Goal: Task Accomplishment & Management: Use online tool/utility

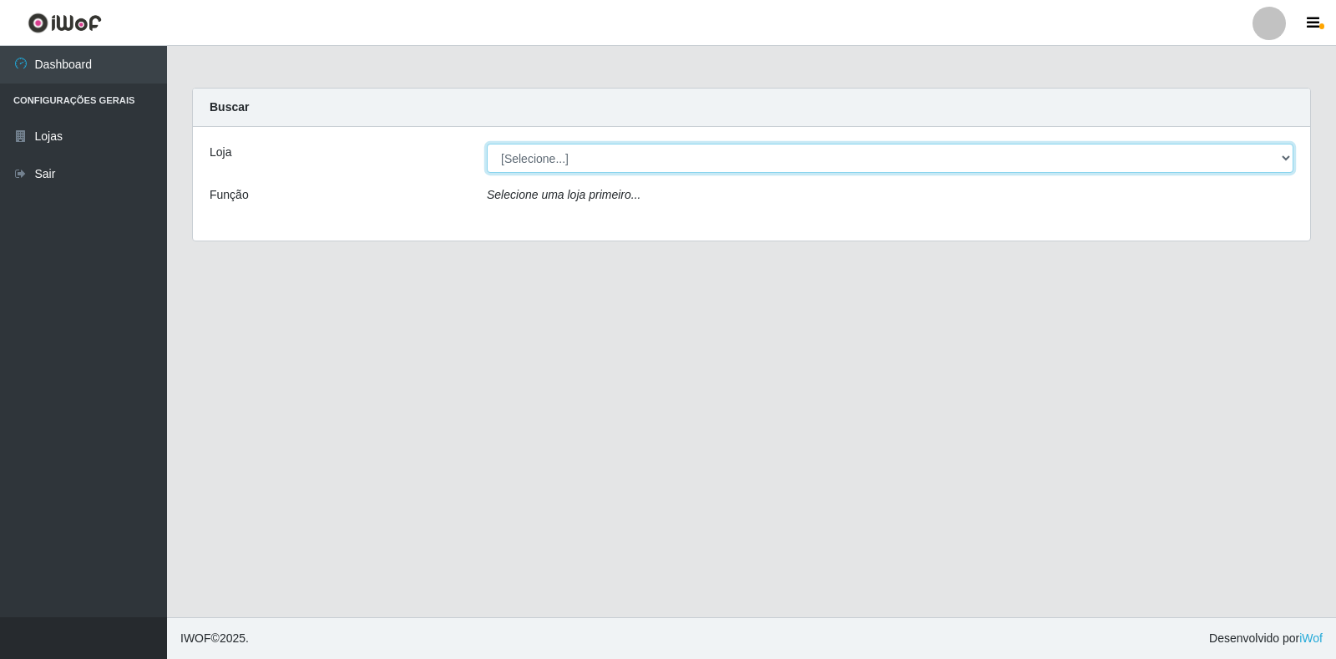
click at [1288, 156] on select "[Selecione...] Atacado Vem - [STREET_ADDRESS]" at bounding box center [890, 158] width 807 height 29
select select "455"
click at [487, 144] on select "[Selecione...] Atacado Vem - [STREET_ADDRESS]" at bounding box center [890, 158] width 807 height 29
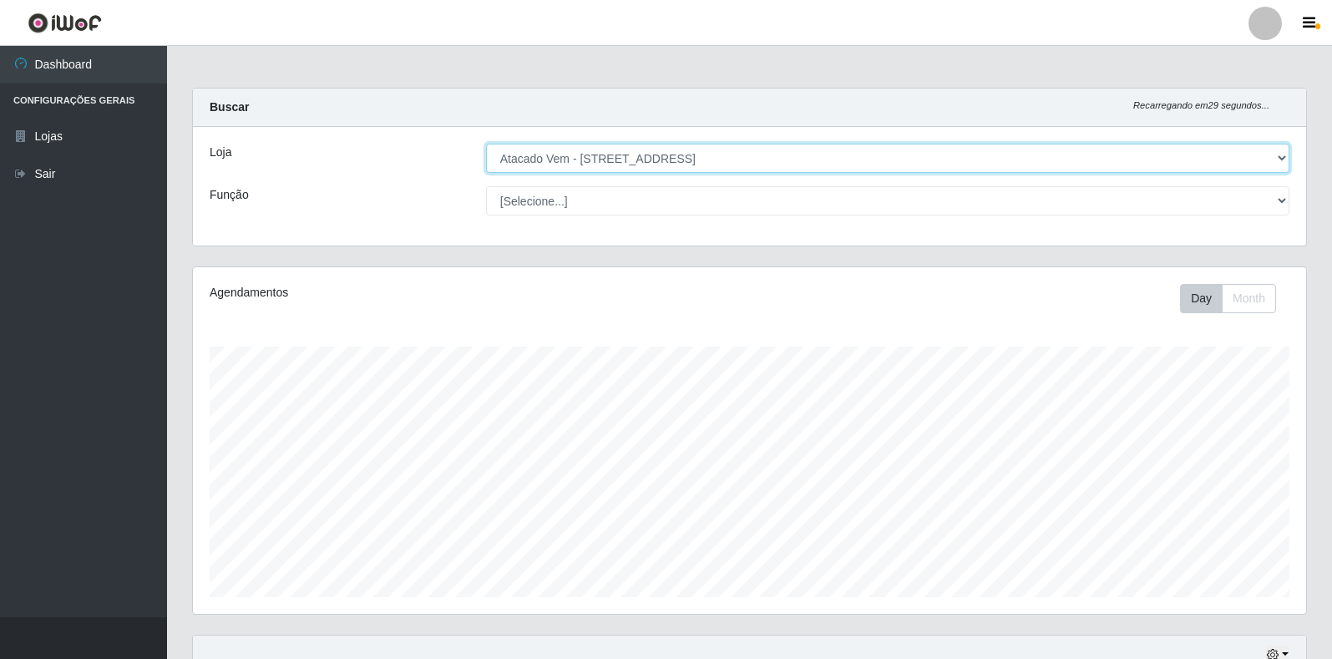
scroll to position [347, 1113]
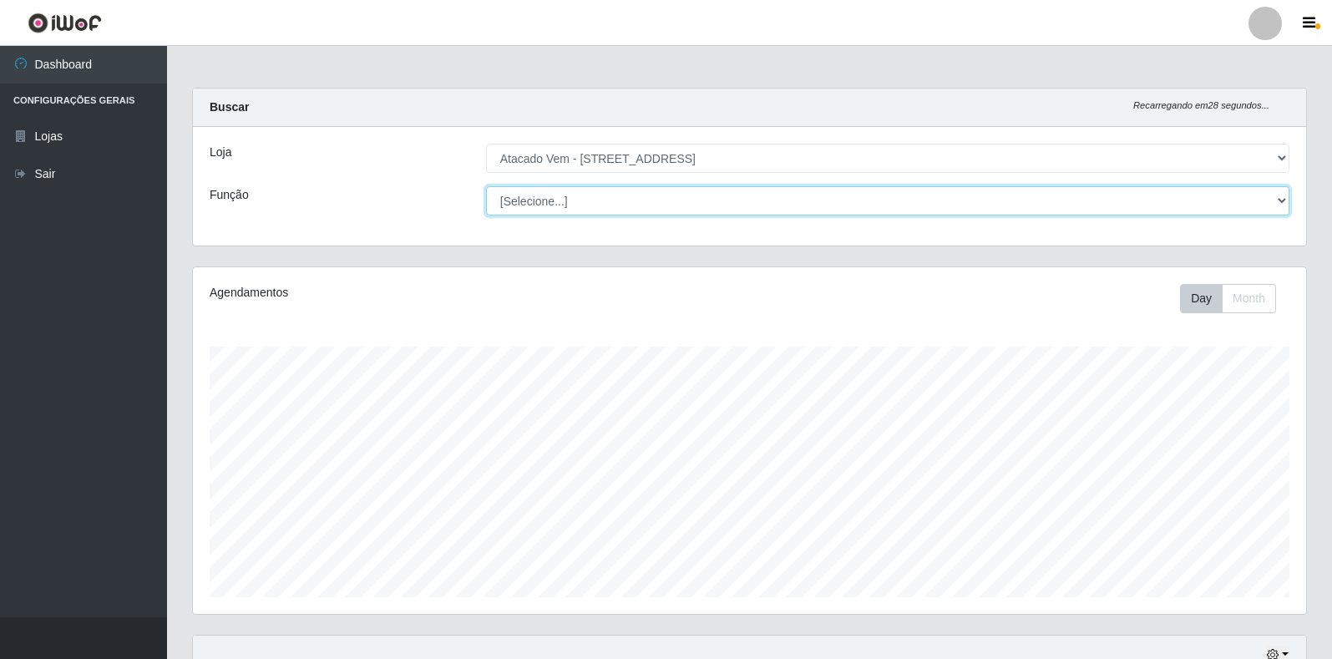
click at [1276, 205] on select "[Selecione...] Carregador e Descarregador de Caminhão Carregador e Descarregado…" at bounding box center [887, 200] width 803 height 29
select select "82"
click at [486, 186] on select "[Selecione...] Carregador e Descarregador de Caminhão Carregador e Descarregado…" at bounding box center [887, 200] width 803 height 29
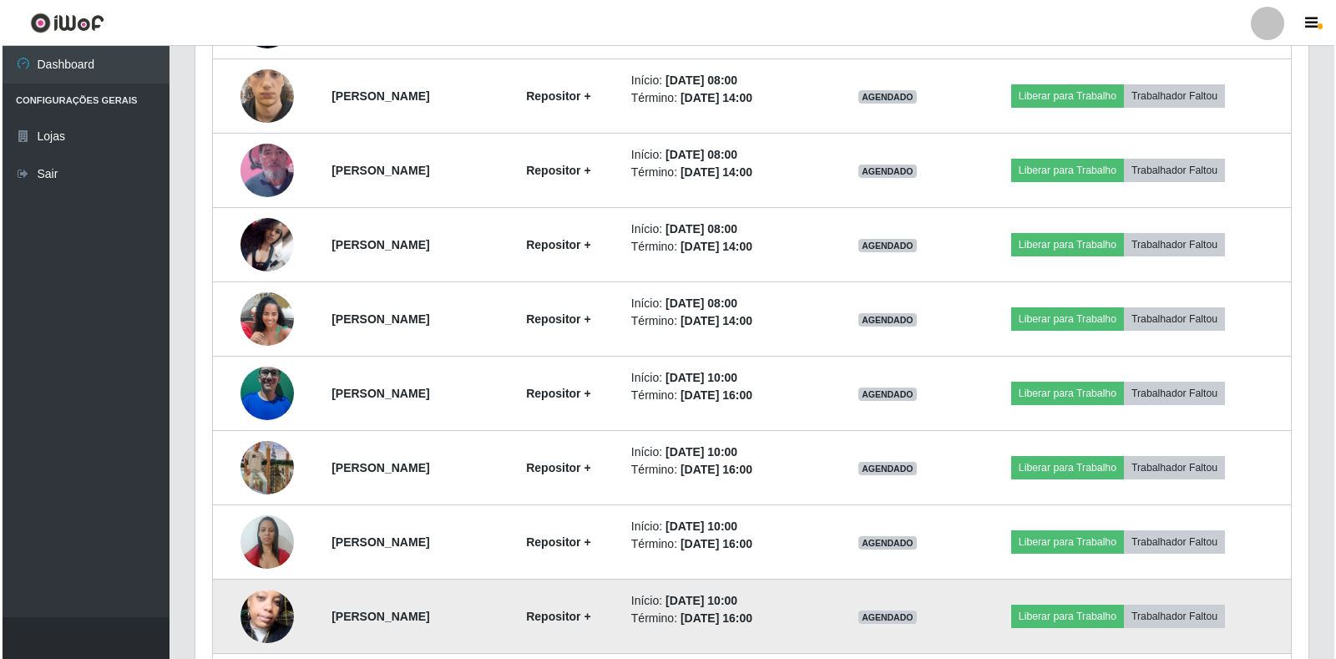
scroll to position [729, 0]
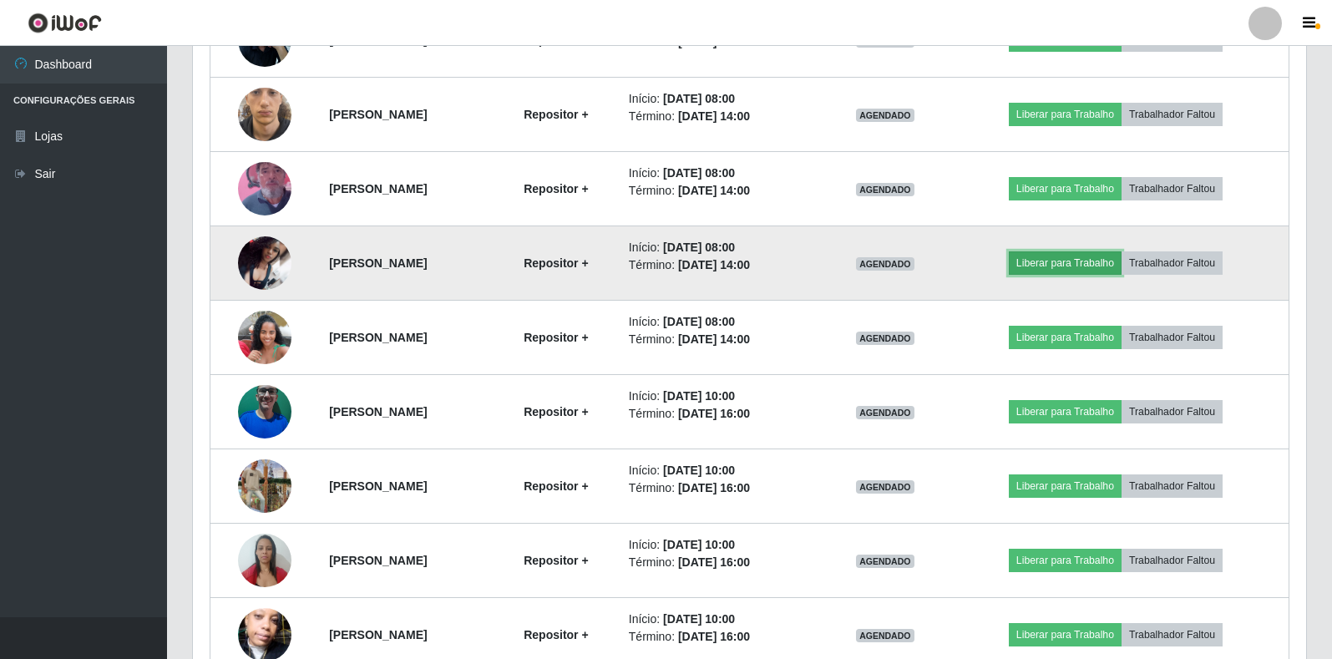
click at [1081, 267] on button "Liberar para Trabalho" at bounding box center [1065, 262] width 113 height 23
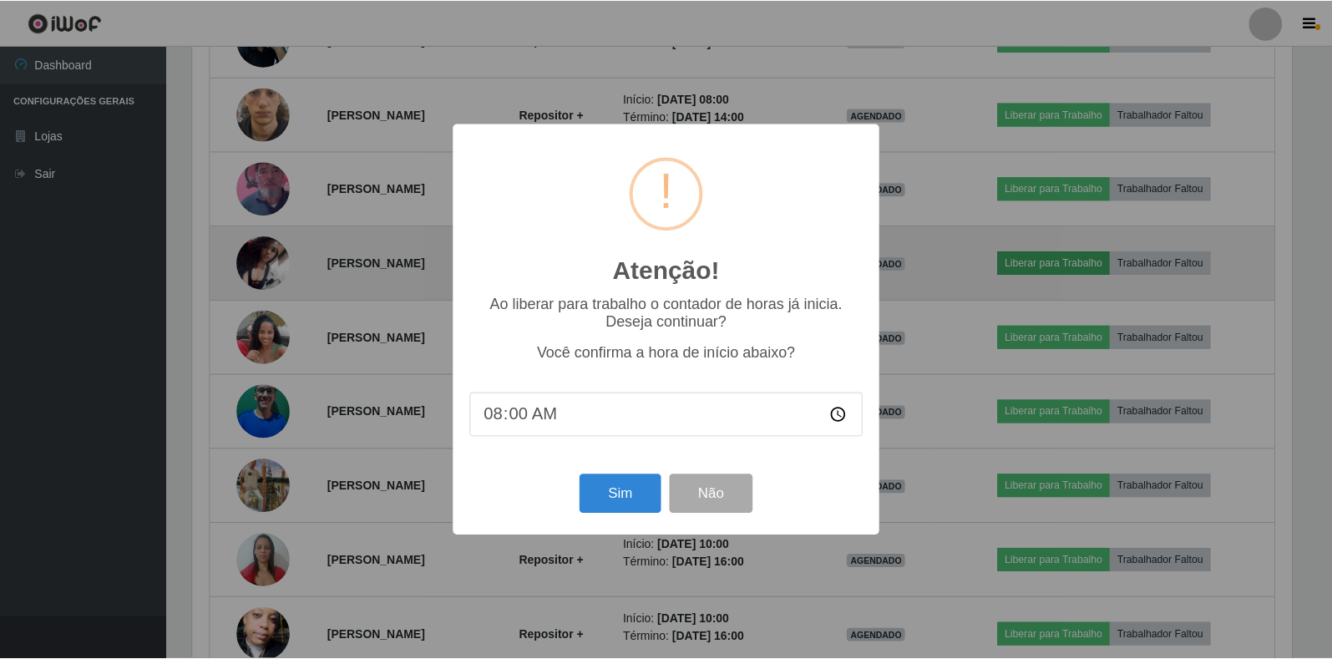
scroll to position [347, 1103]
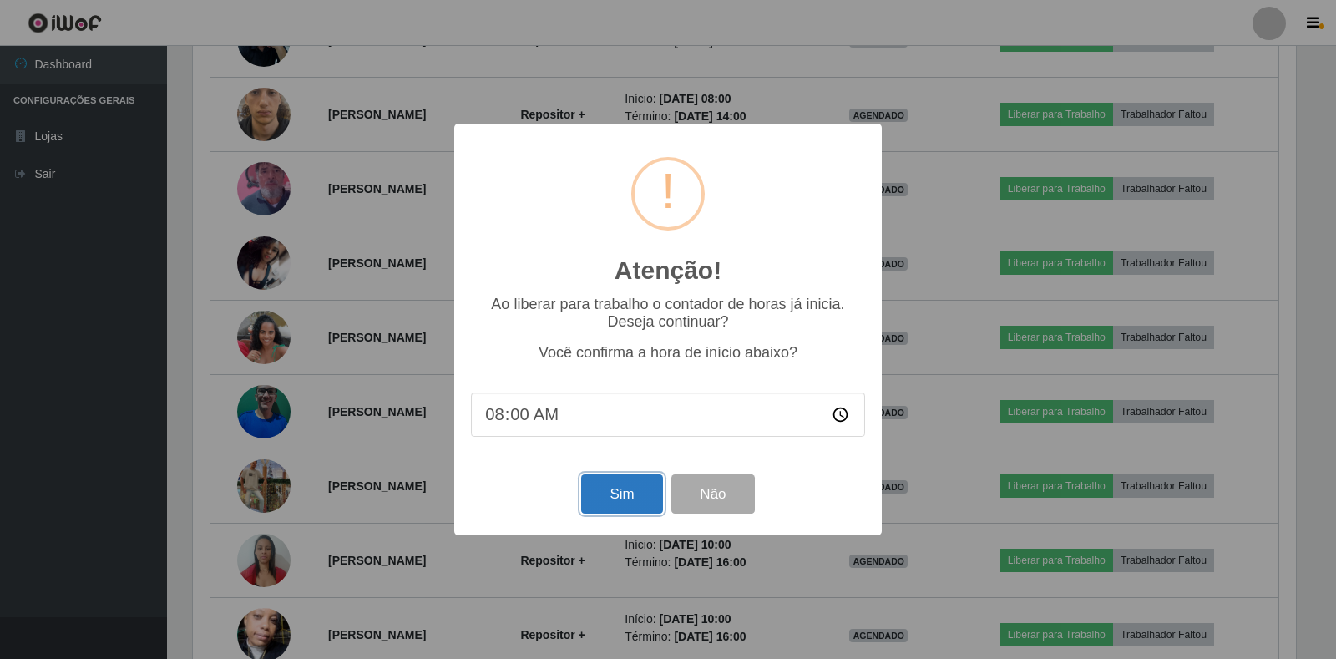
click at [615, 513] on button "Sim" at bounding box center [621, 493] width 81 height 39
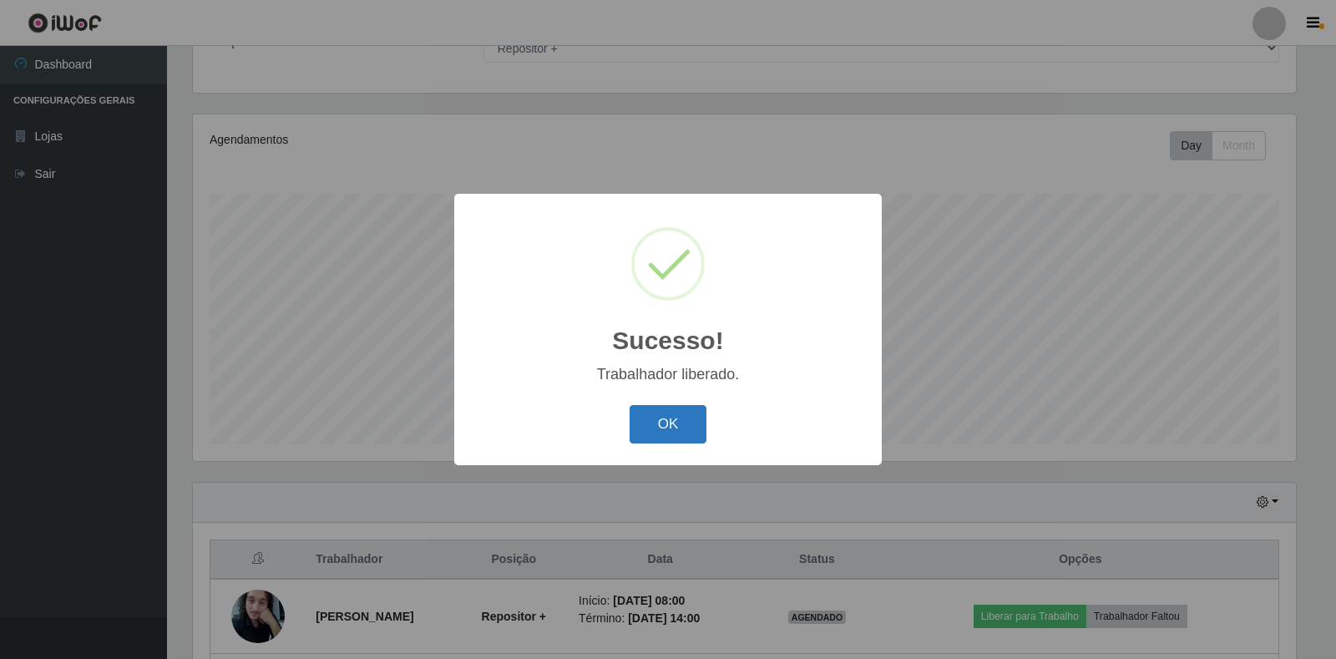
click at [664, 429] on button "OK" at bounding box center [669, 424] width 78 height 39
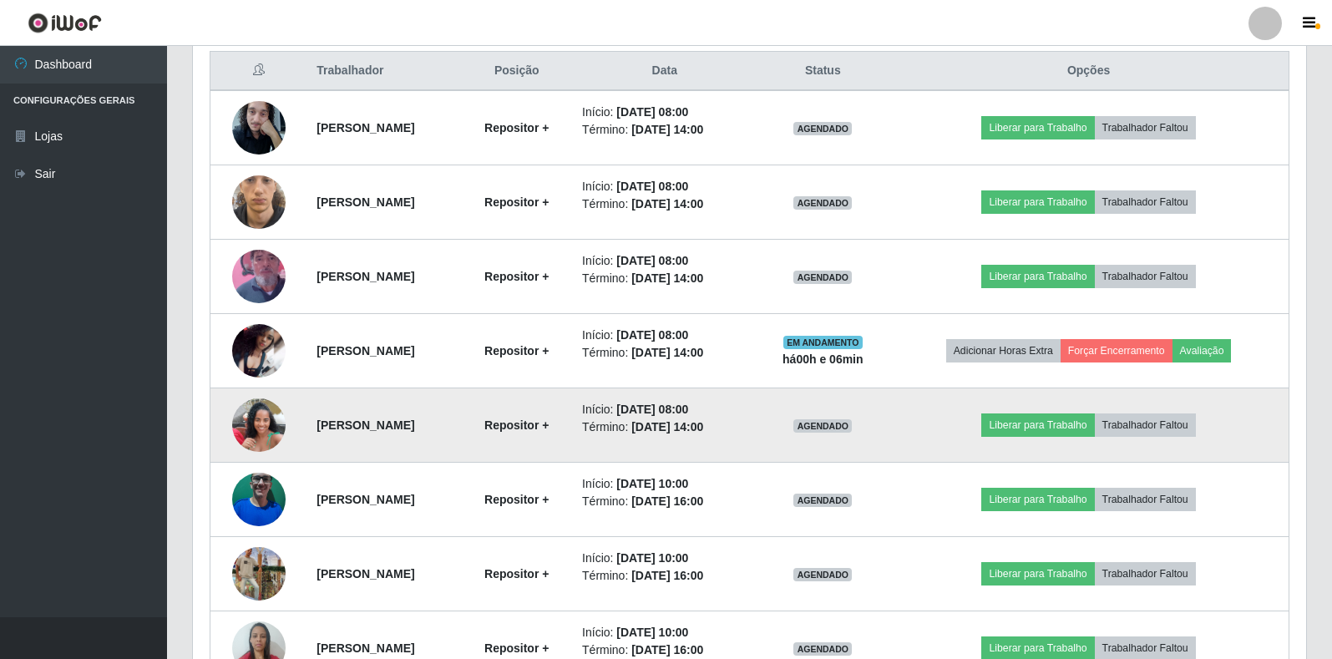
scroll to position [562, 0]
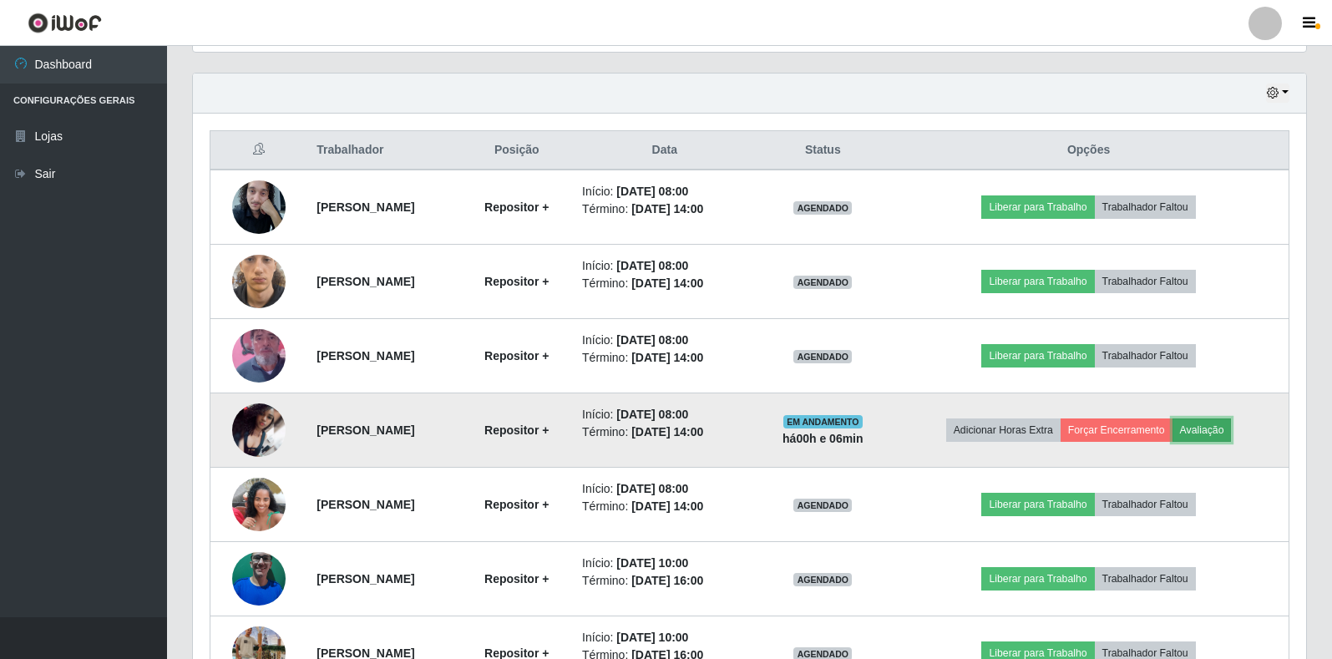
click at [1227, 432] on button "Avaliação" at bounding box center [1201, 429] width 59 height 23
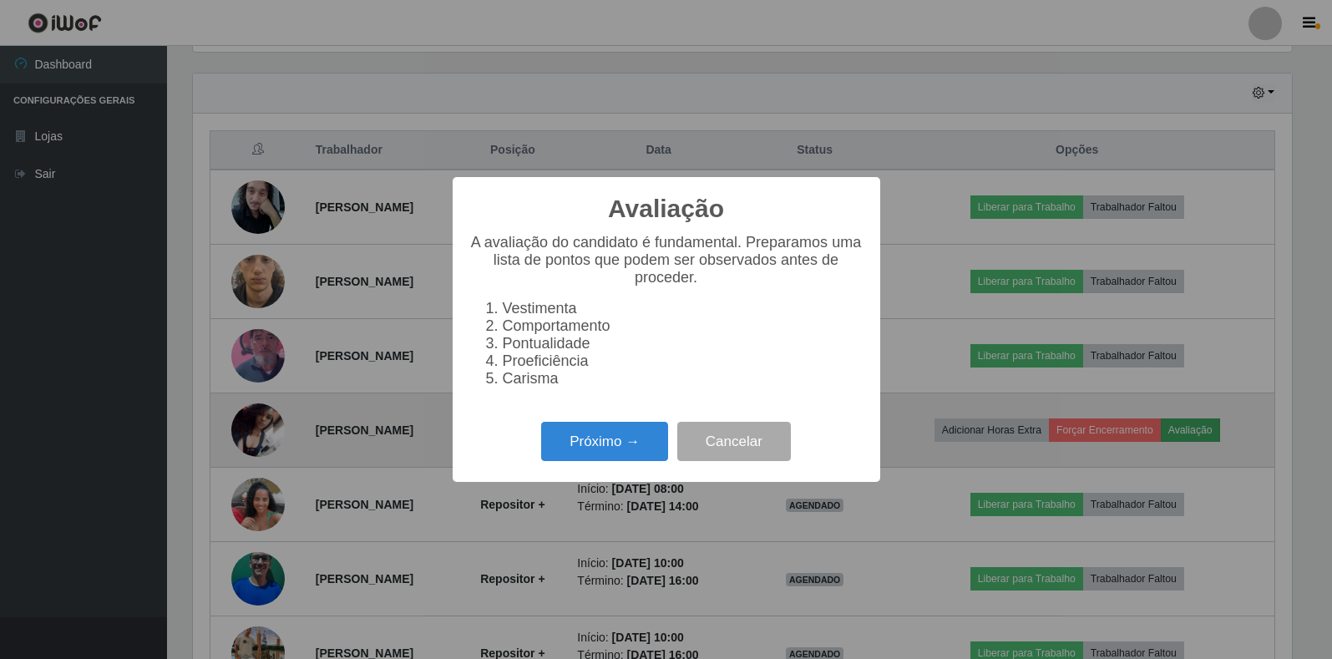
scroll to position [347, 1103]
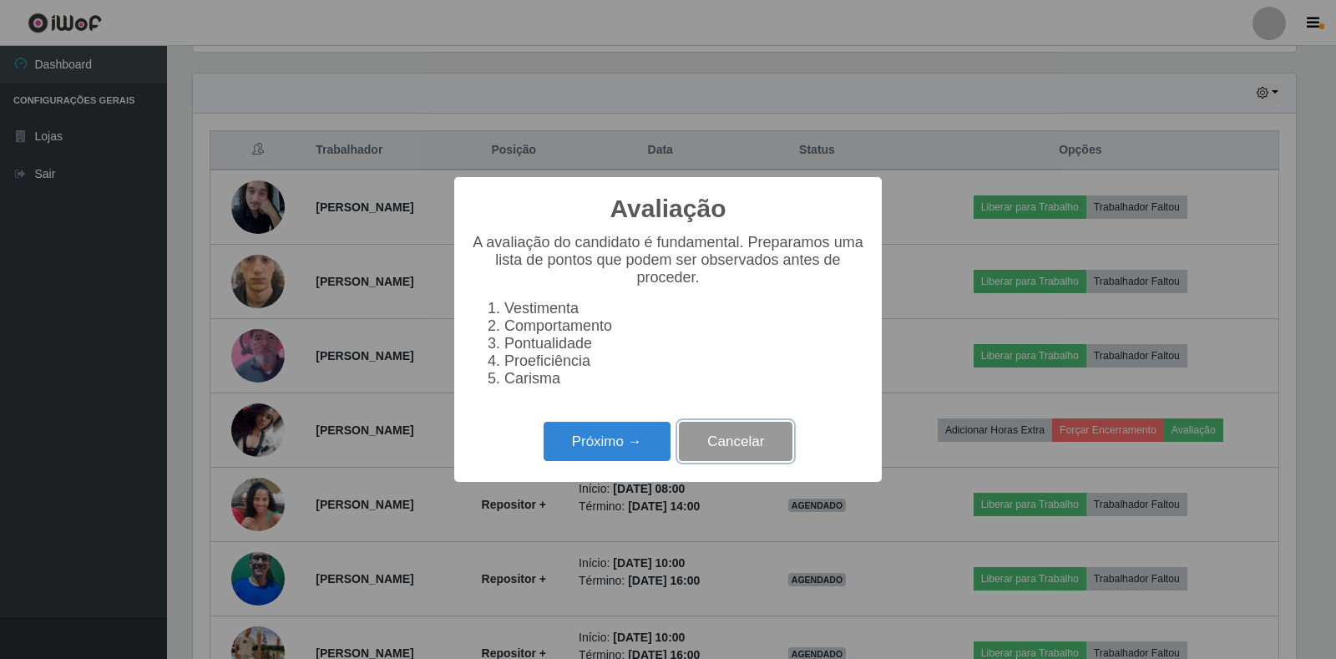
click at [759, 450] on button "Cancelar" at bounding box center [736, 441] width 114 height 39
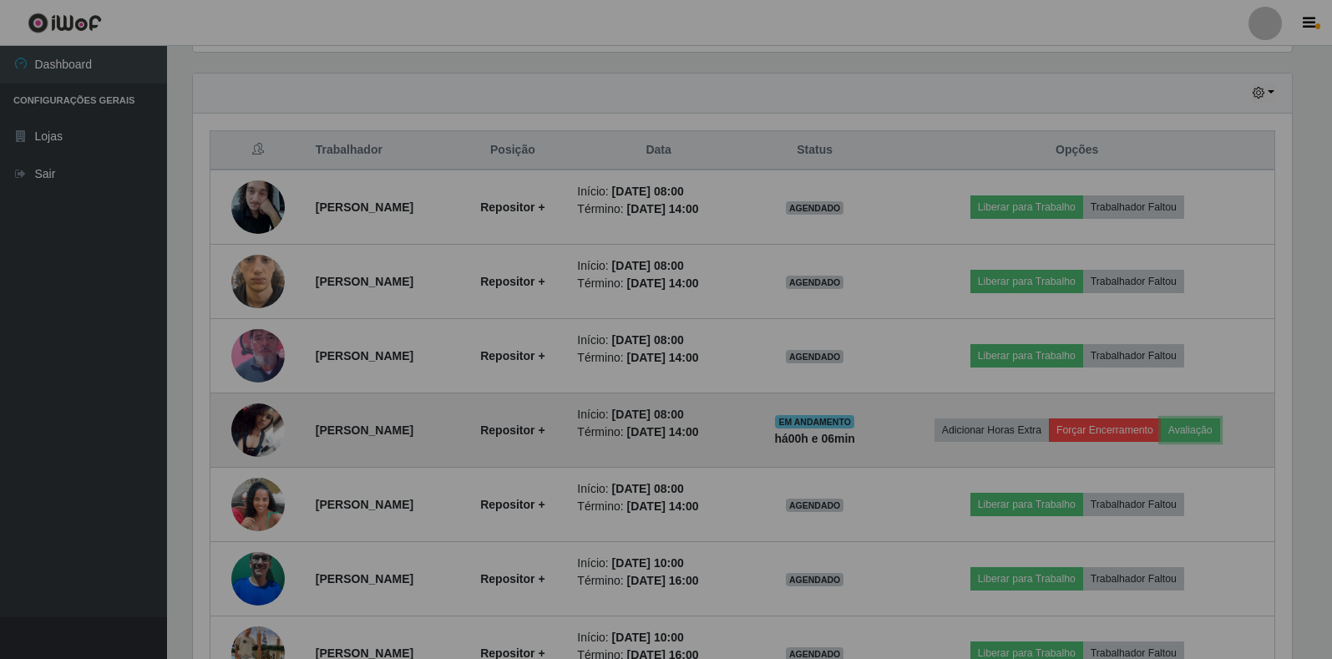
scroll to position [347, 1113]
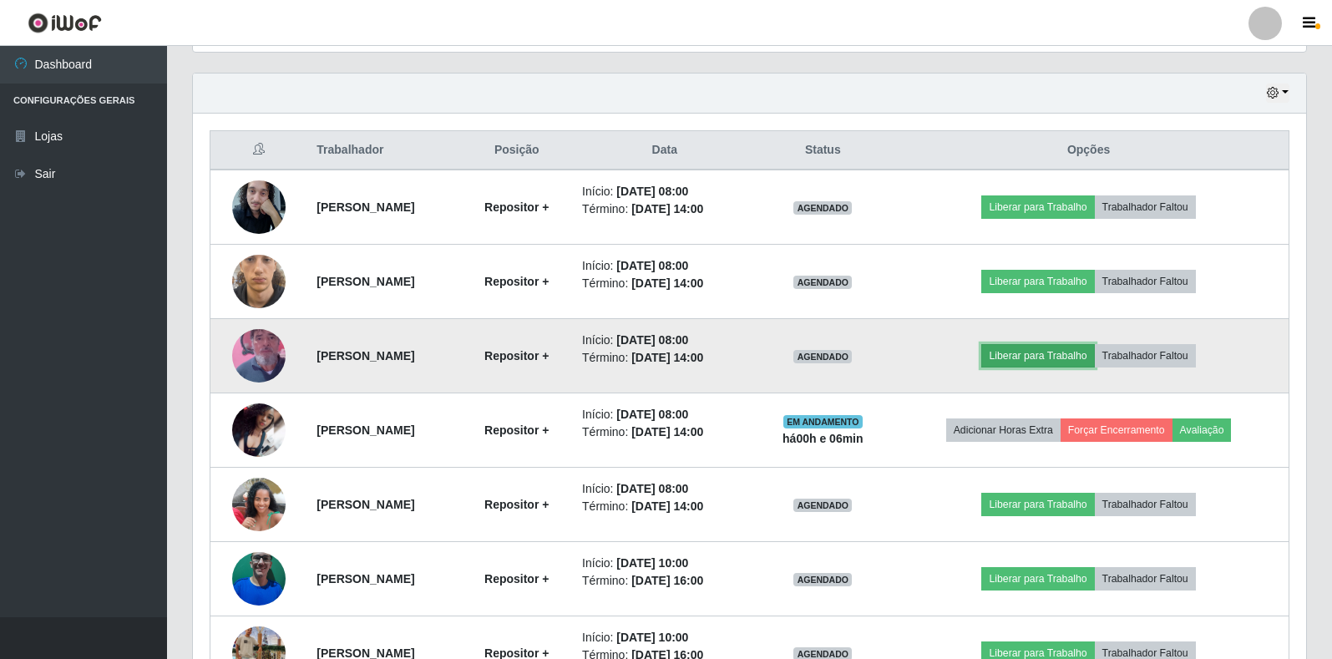
click at [1091, 351] on button "Liberar para Trabalho" at bounding box center [1037, 355] width 113 height 23
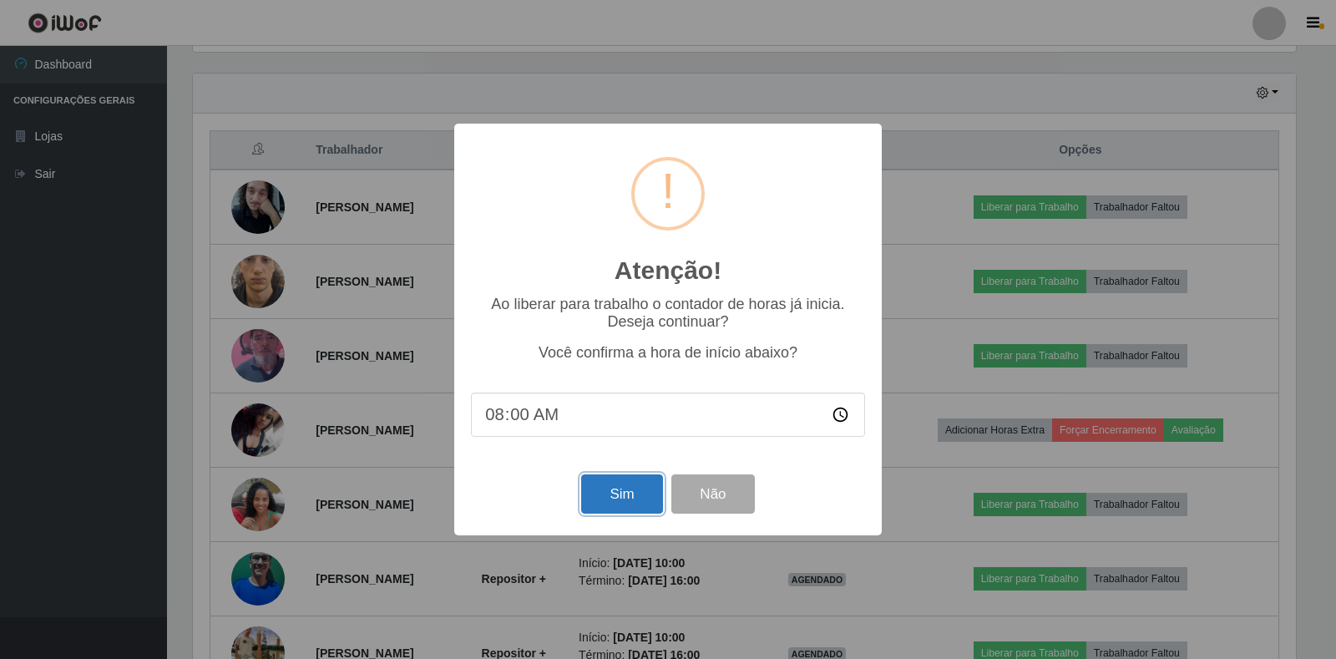
click at [638, 509] on button "Sim" at bounding box center [621, 493] width 81 height 39
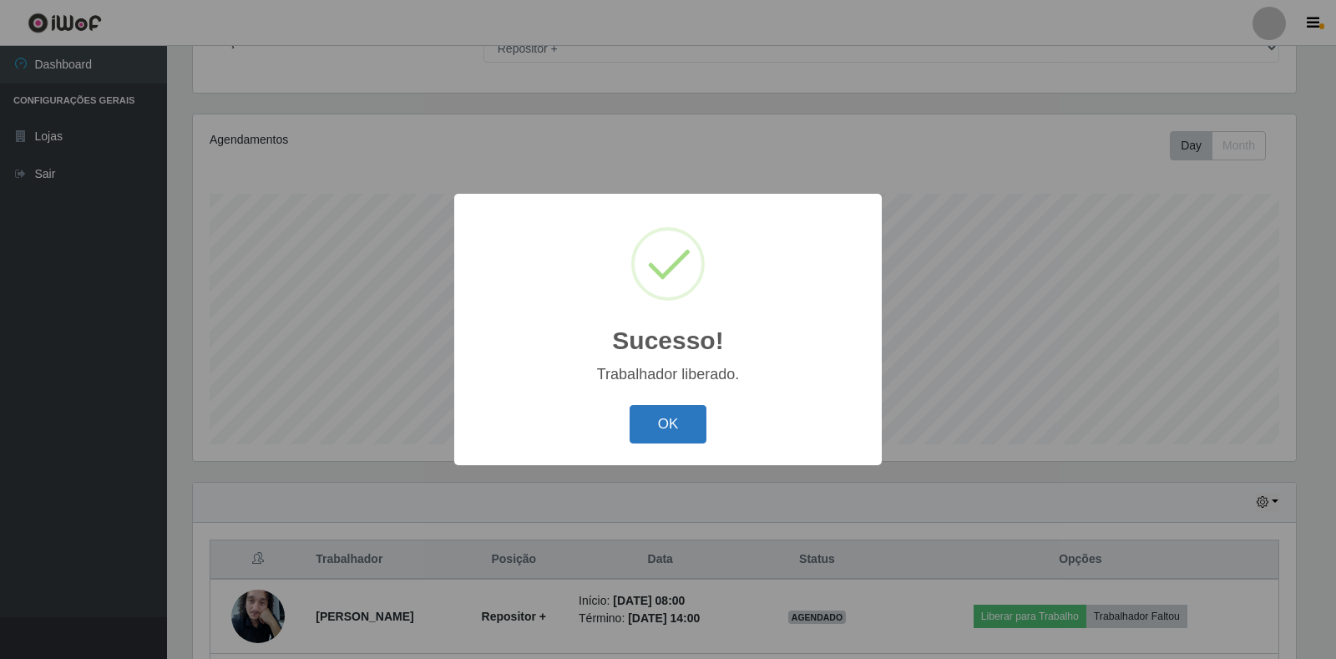
click at [647, 428] on button "OK" at bounding box center [669, 424] width 78 height 39
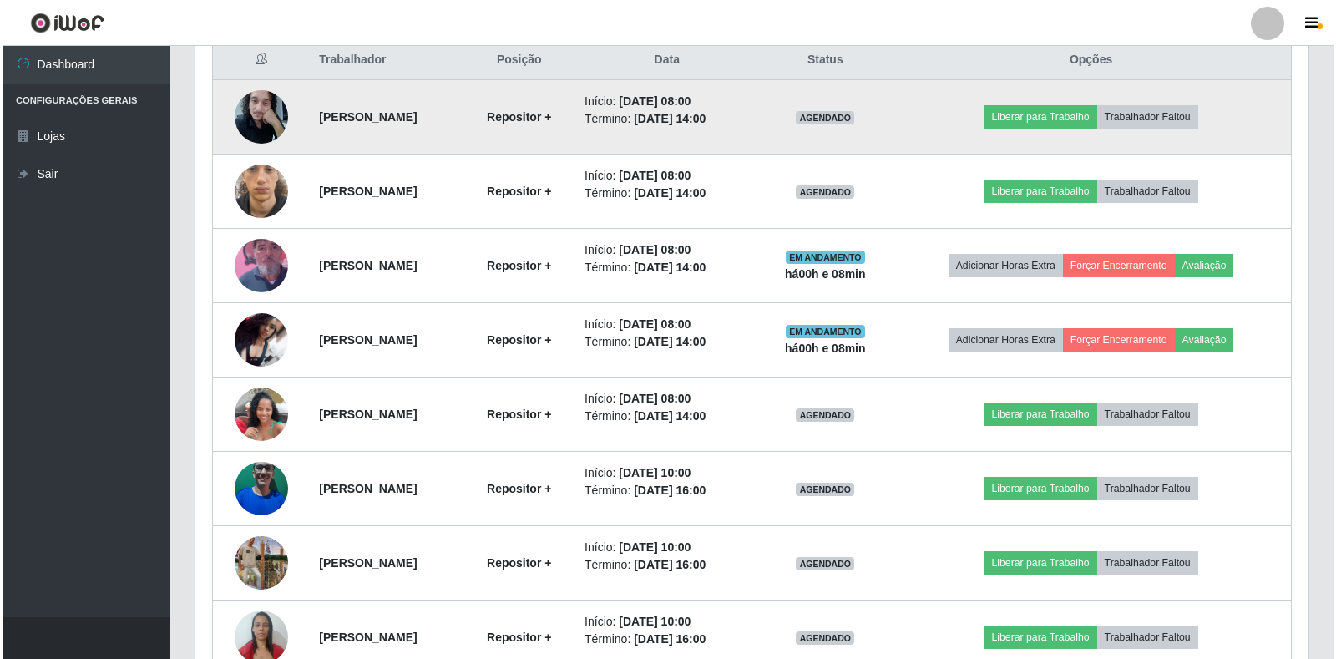
scroll to position [654, 0]
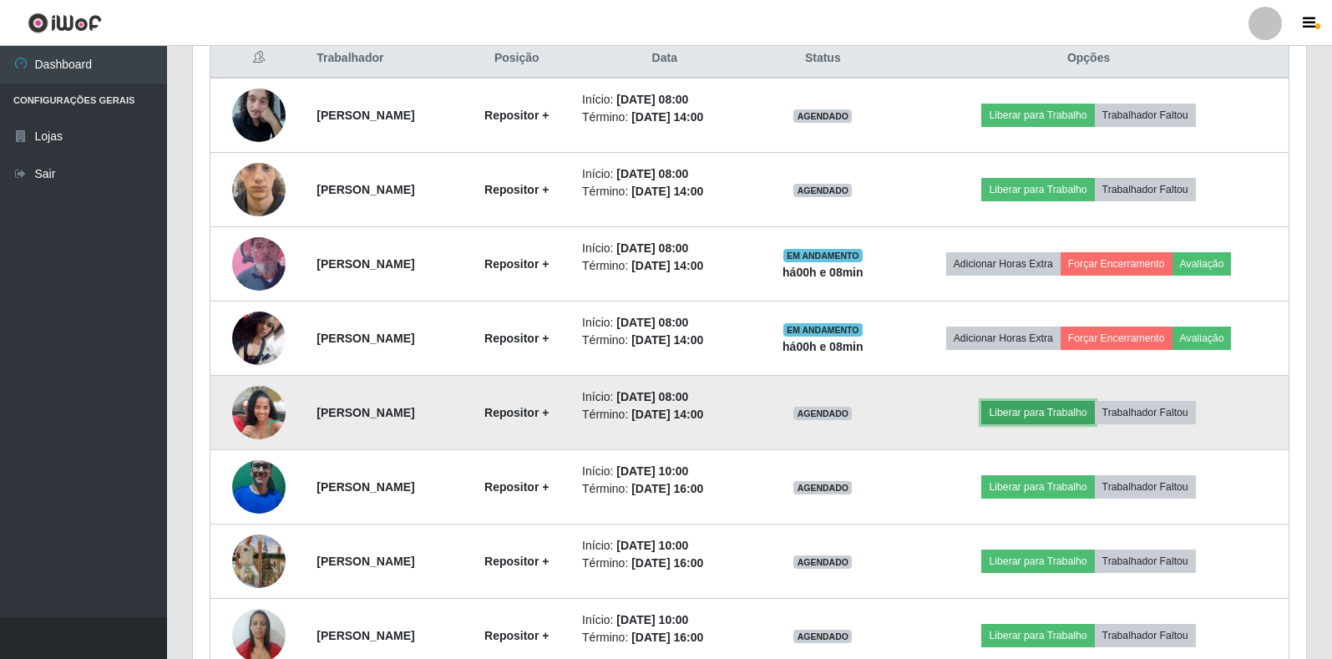
click at [1089, 420] on button "Liberar para Trabalho" at bounding box center [1037, 412] width 113 height 23
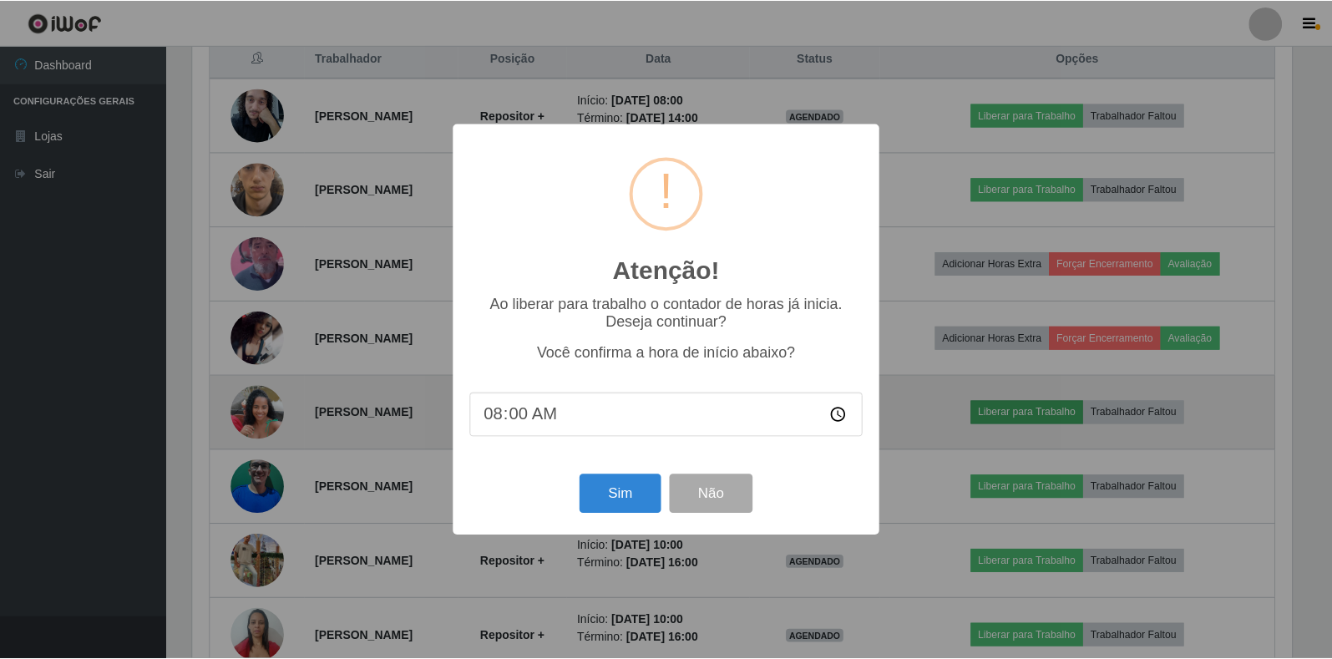
scroll to position [347, 1103]
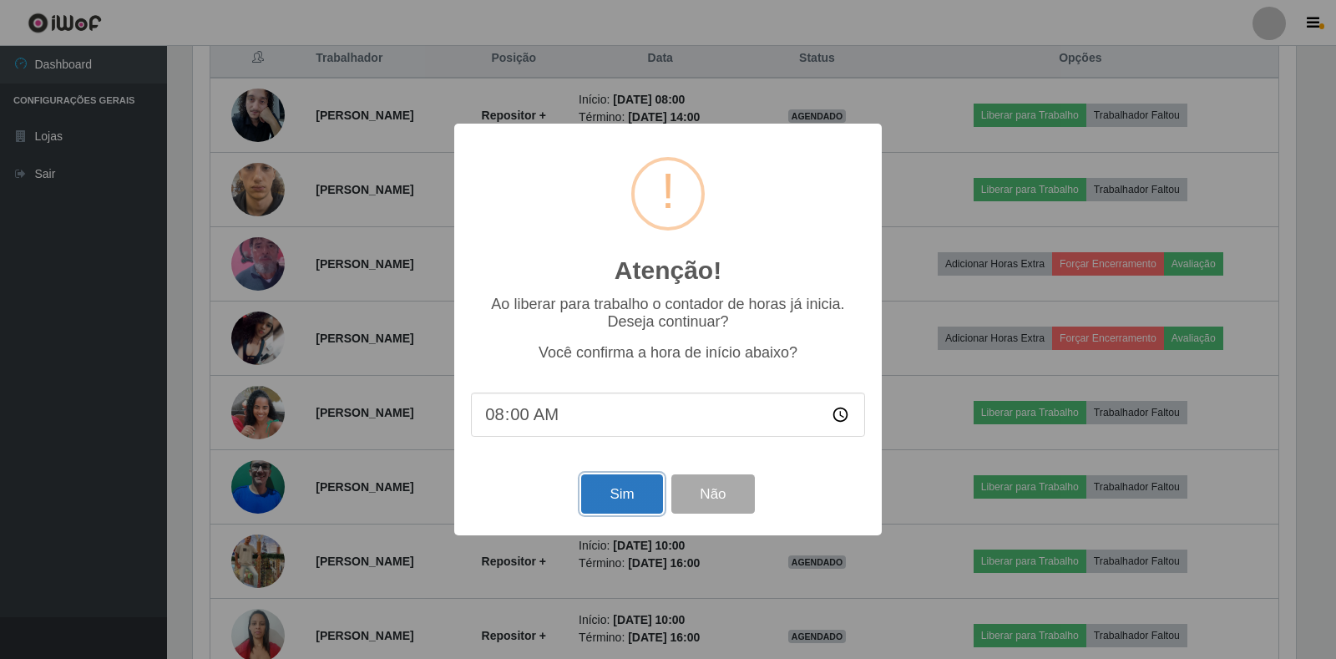
click at [625, 512] on button "Sim" at bounding box center [621, 493] width 81 height 39
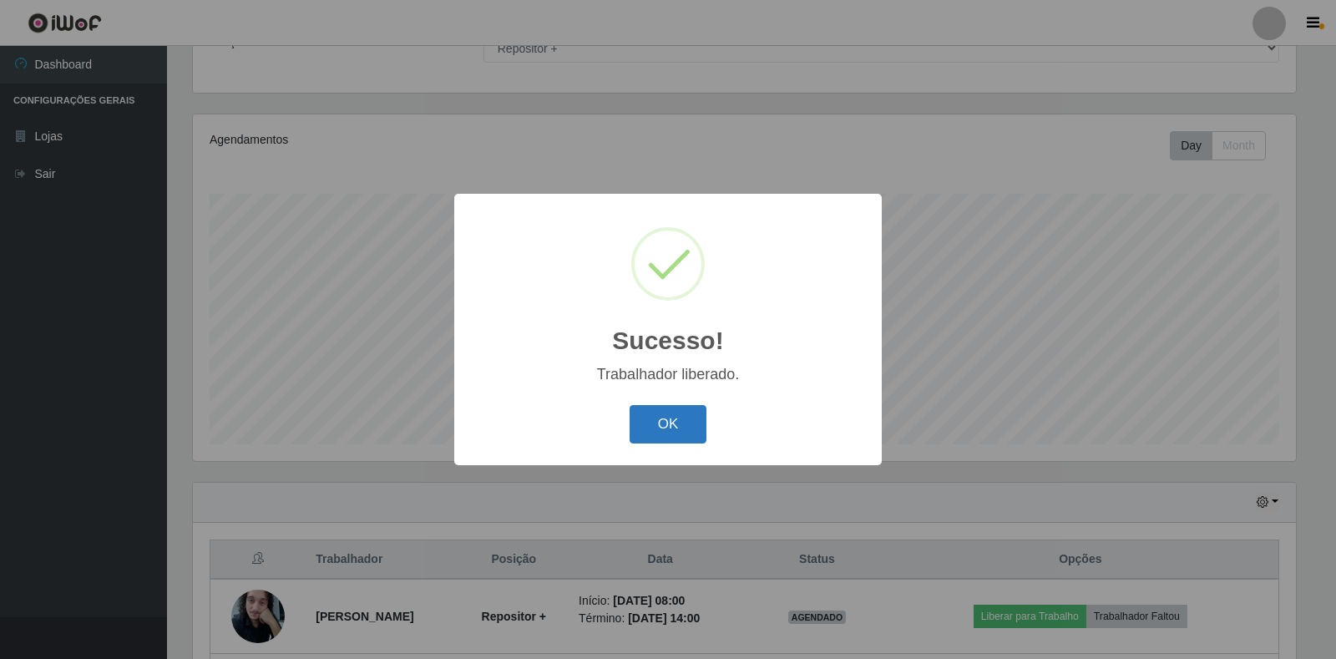
click at [676, 433] on button "OK" at bounding box center [669, 424] width 78 height 39
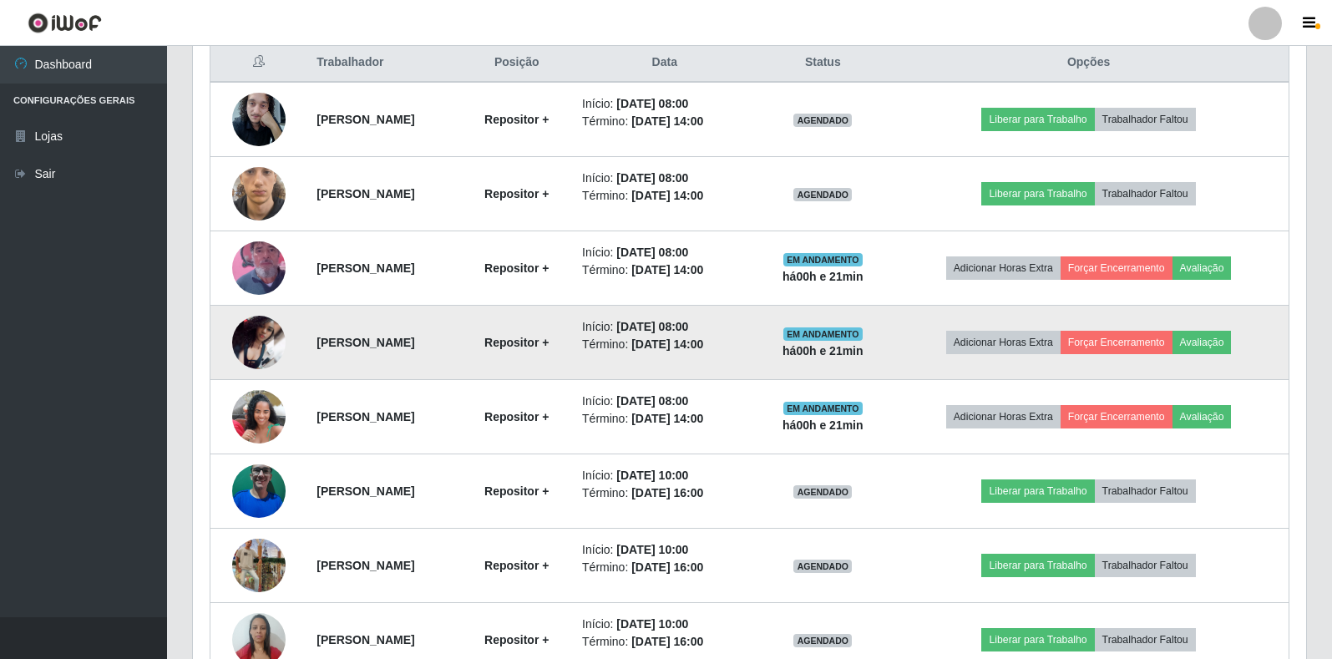
scroll to position [645, 0]
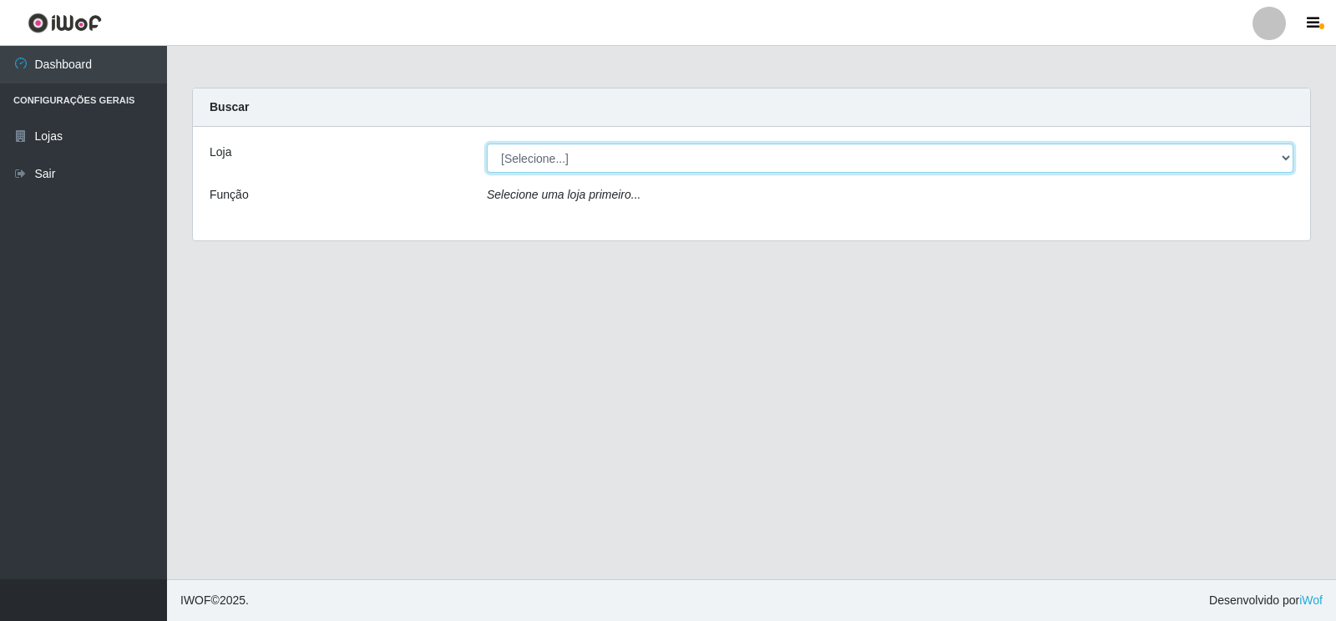
click at [1283, 165] on select "[Selecione...] Atacado Vem - [STREET_ADDRESS]" at bounding box center [890, 158] width 807 height 29
select select "455"
click at [487, 144] on select "[Selecione...] Atacado Vem - [STREET_ADDRESS]" at bounding box center [890, 158] width 807 height 29
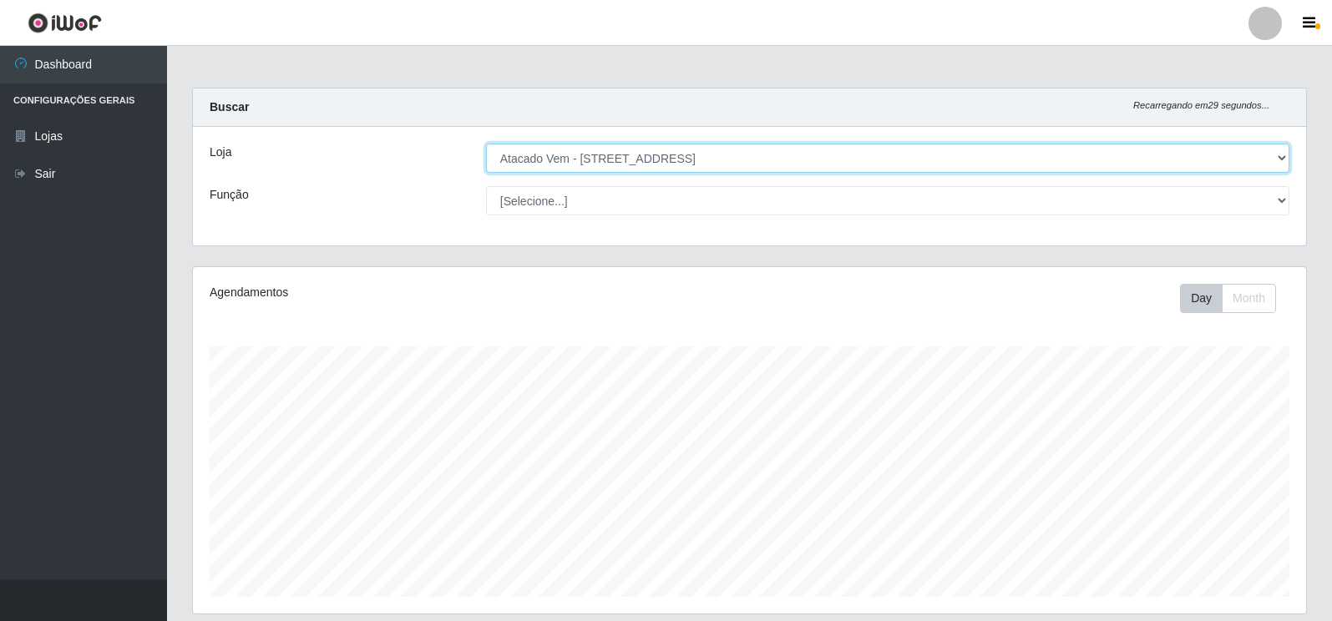
scroll to position [347, 1113]
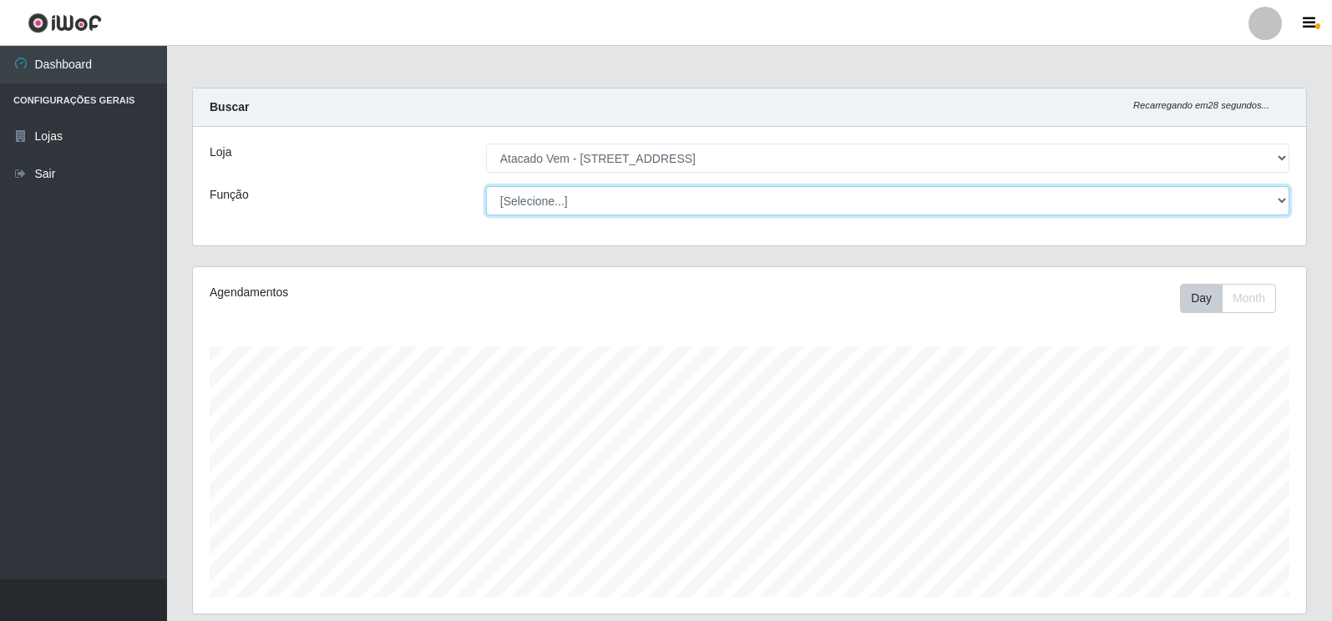
drag, startPoint x: 1277, startPoint y: 206, endPoint x: 1231, endPoint y: 211, distance: 46.2
click at [1277, 206] on select "[Selecione...] Carregador e Descarregador de Caminhão Carregador e Descarregado…" at bounding box center [887, 200] width 803 height 29
select select "82"
click at [486, 186] on select "[Selecione...] Carregador e Descarregador de Caminhão Carregador e Descarregado…" at bounding box center [887, 200] width 803 height 29
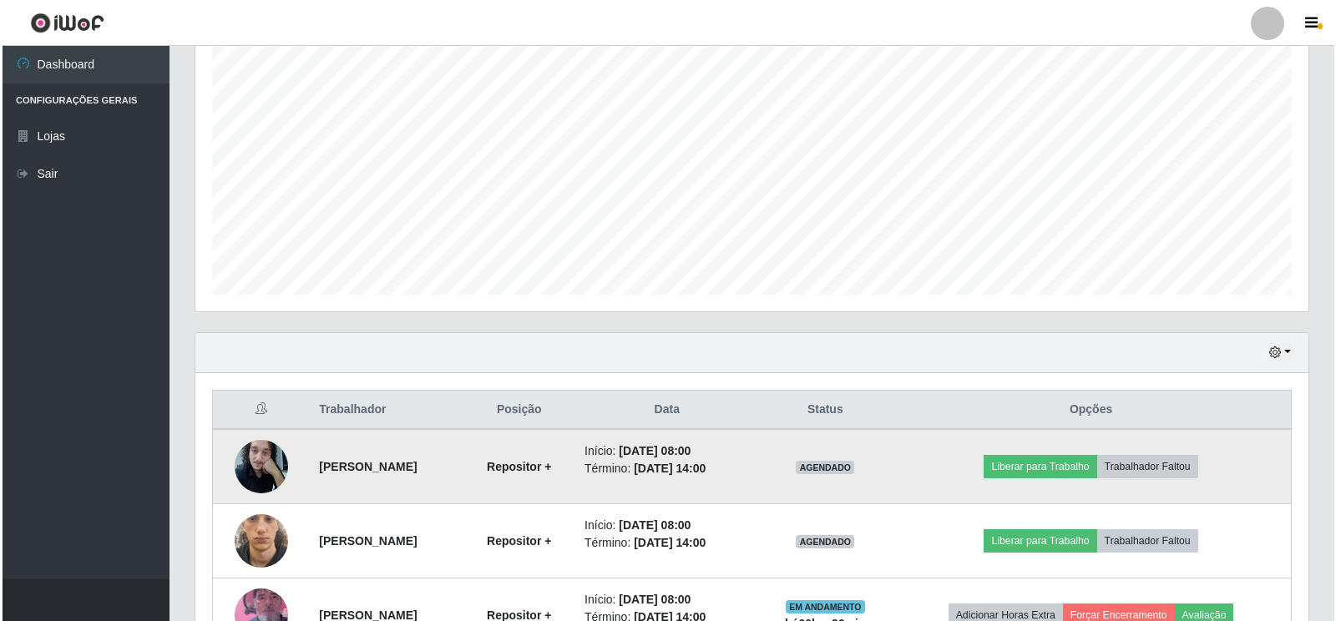
scroll to position [524, 0]
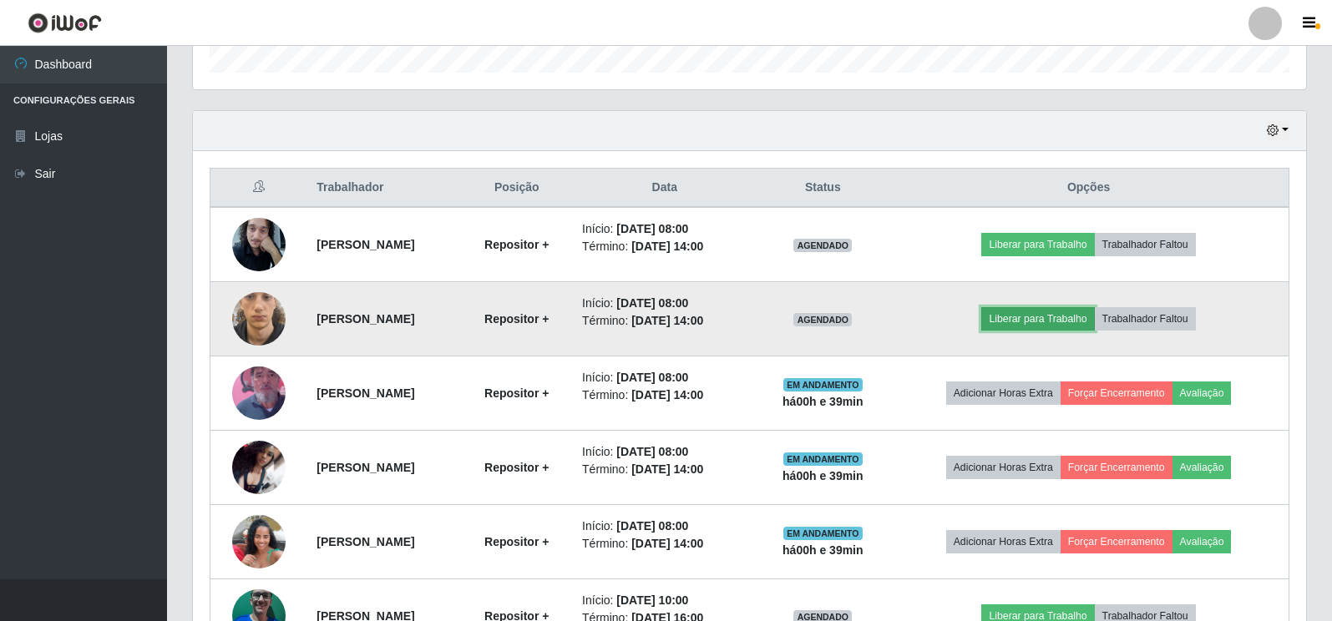
click at [1081, 323] on button "Liberar para Trabalho" at bounding box center [1037, 318] width 113 height 23
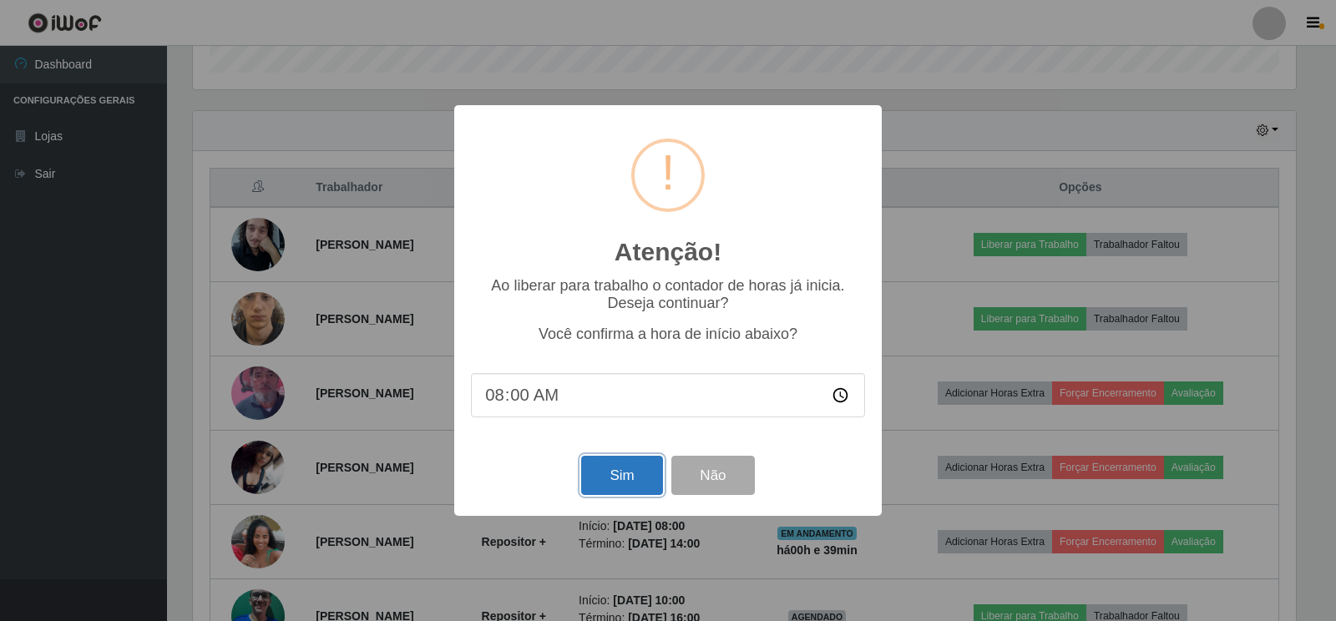
click at [627, 483] on button "Sim" at bounding box center [621, 475] width 81 height 39
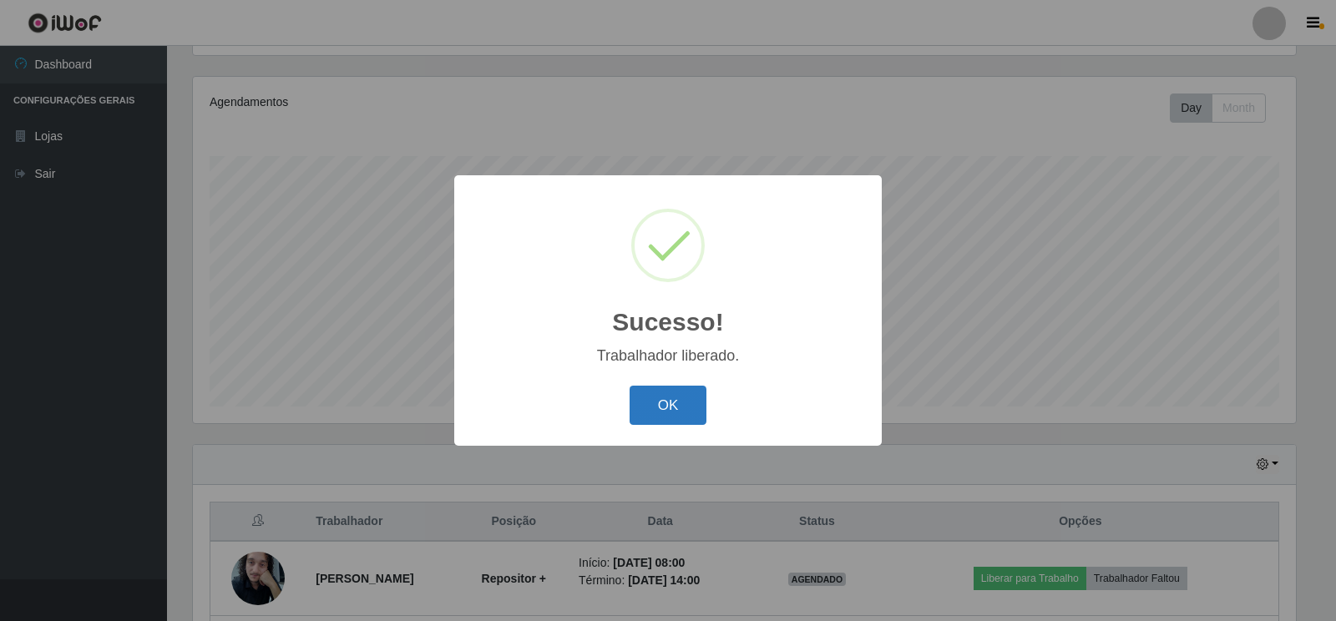
click at [652, 407] on button "OK" at bounding box center [669, 405] width 78 height 39
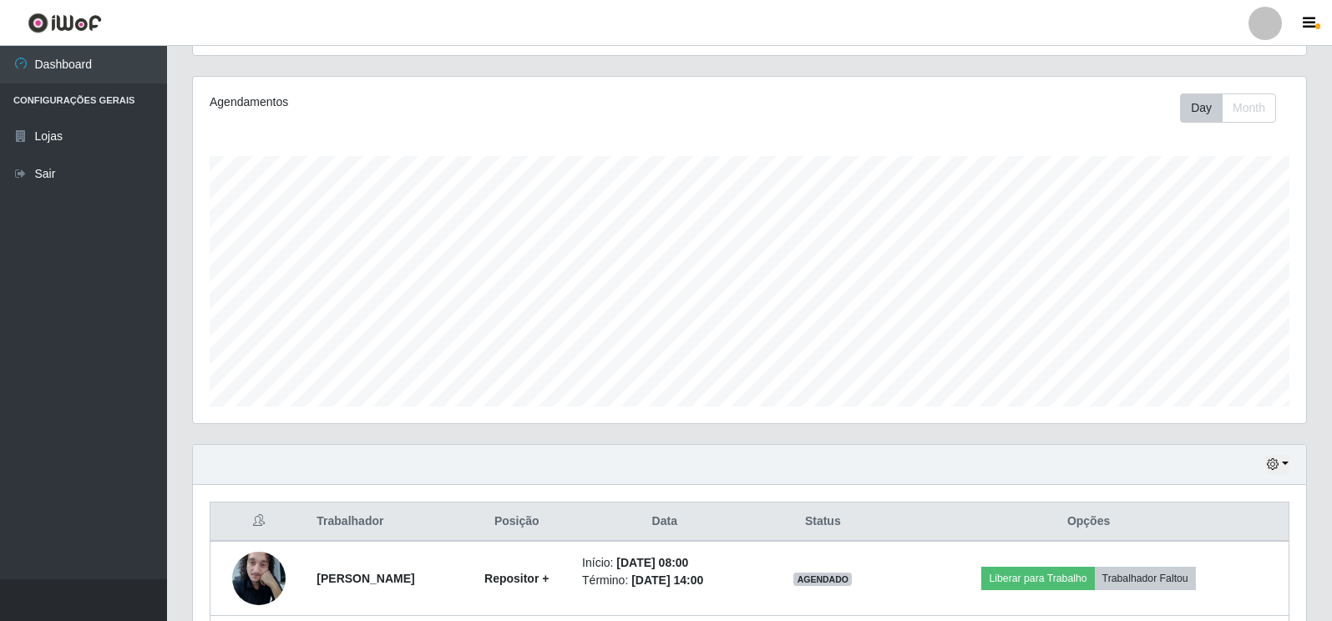
scroll to position [441, 0]
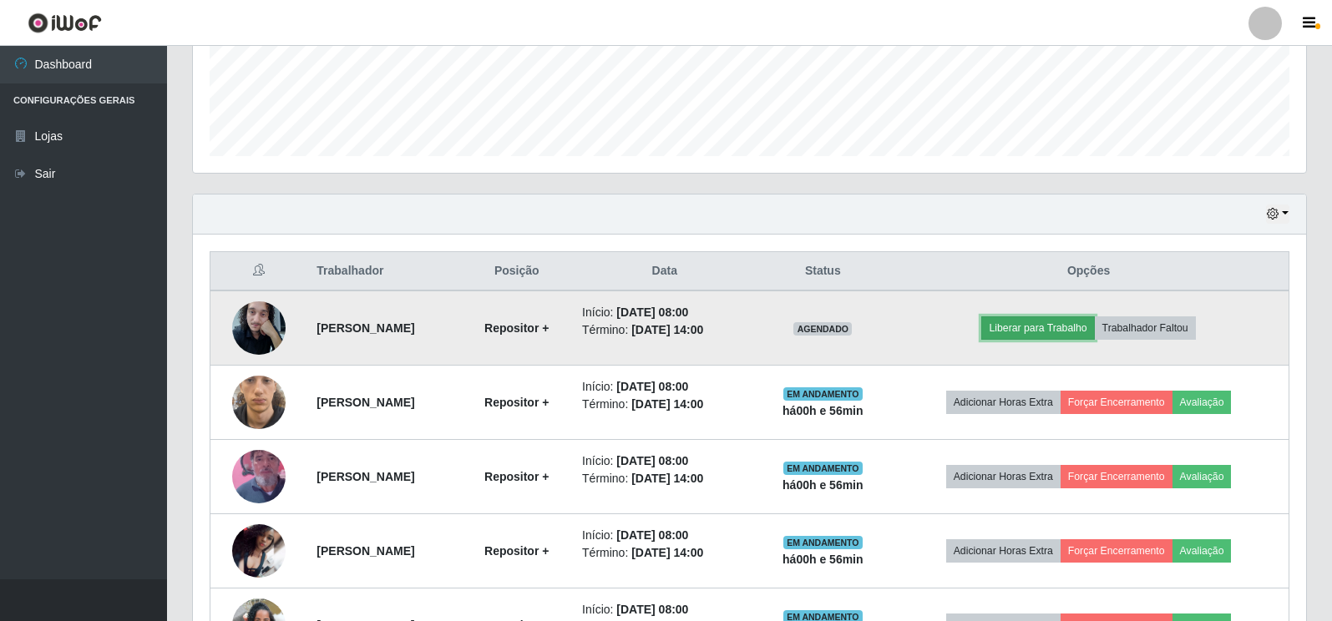
click at [1068, 328] on button "Liberar para Trabalho" at bounding box center [1037, 327] width 113 height 23
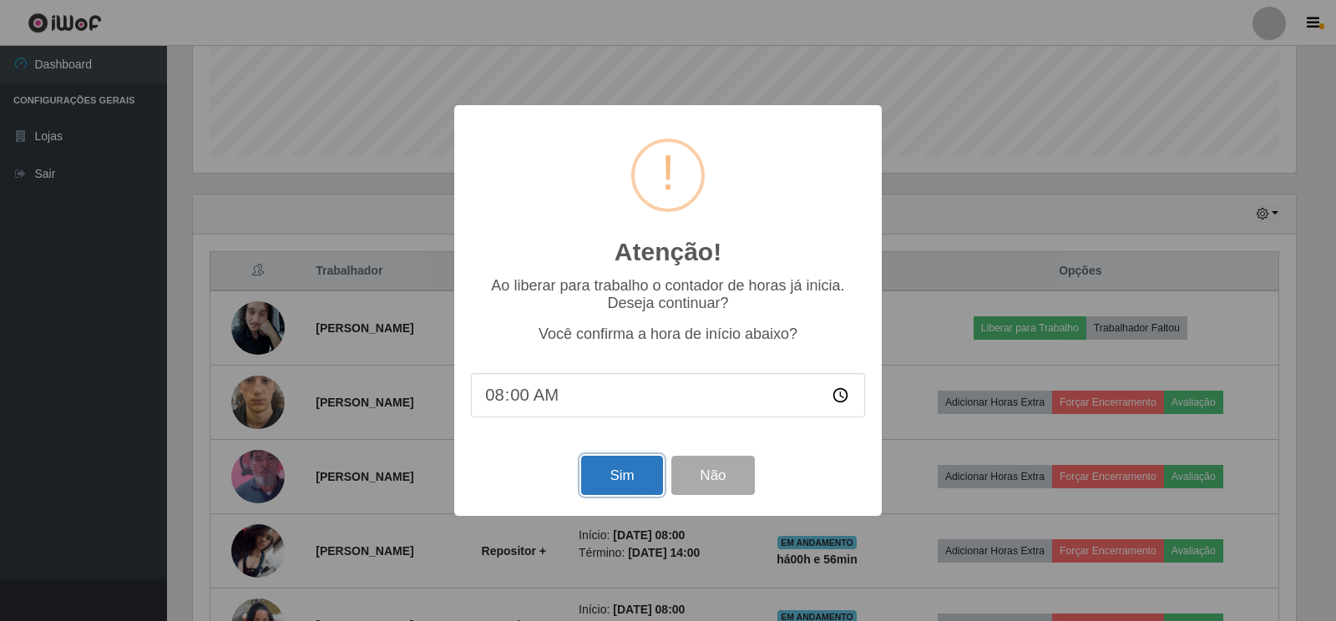
click at [612, 484] on button "Sim" at bounding box center [621, 475] width 81 height 39
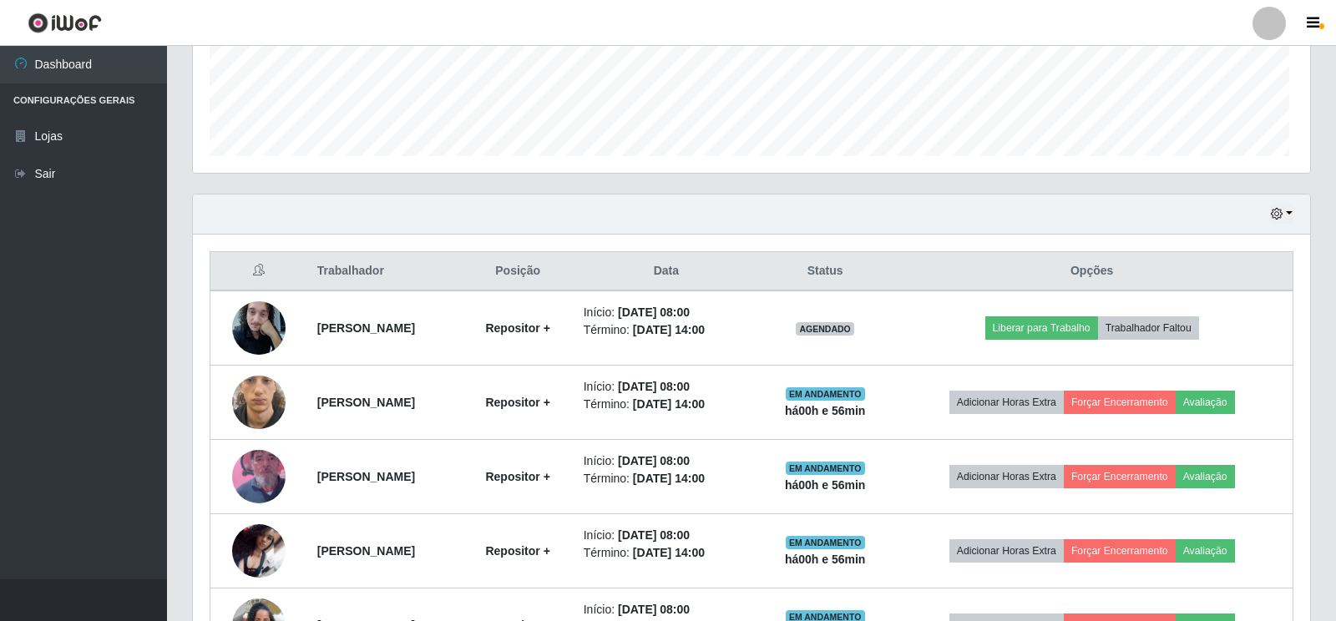
scroll to position [347, 1113]
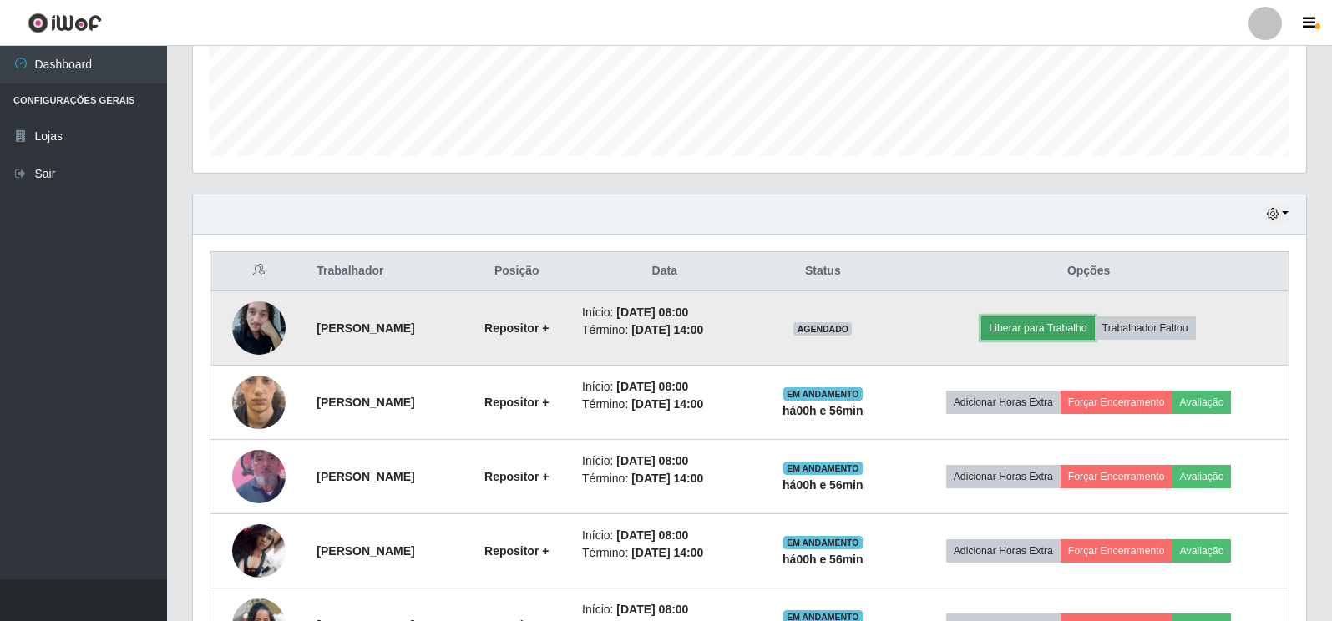
click at [1071, 332] on button "Liberar para Trabalho" at bounding box center [1037, 327] width 113 height 23
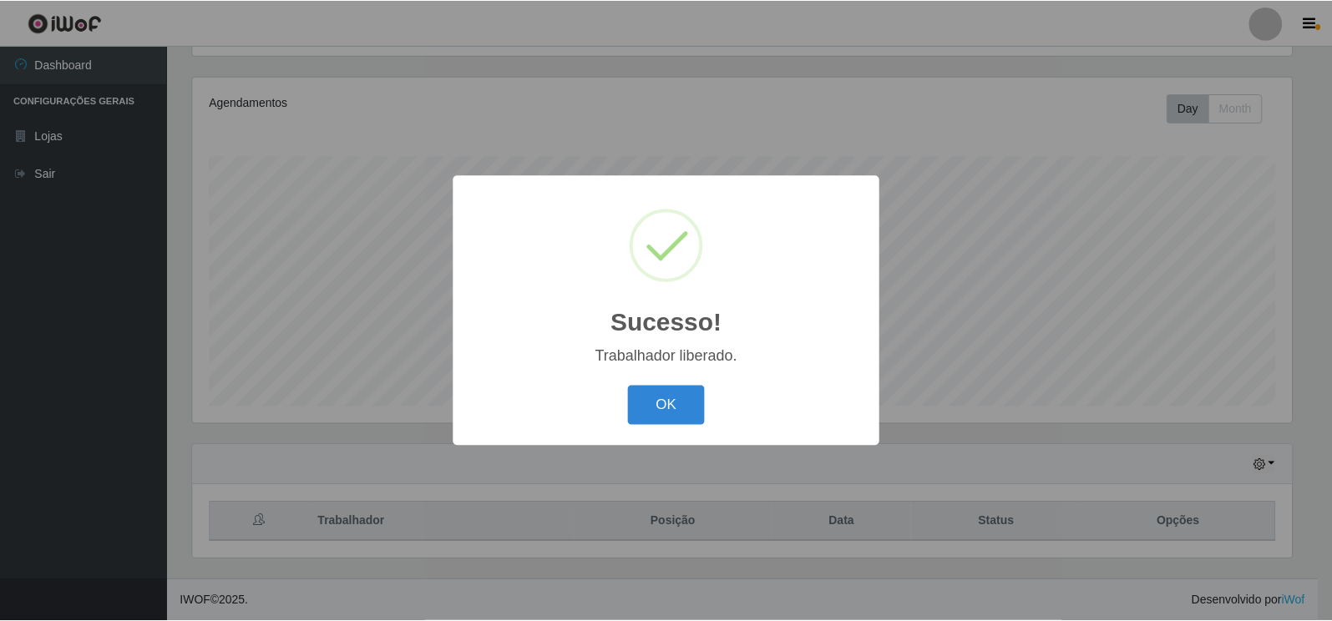
scroll to position [190, 0]
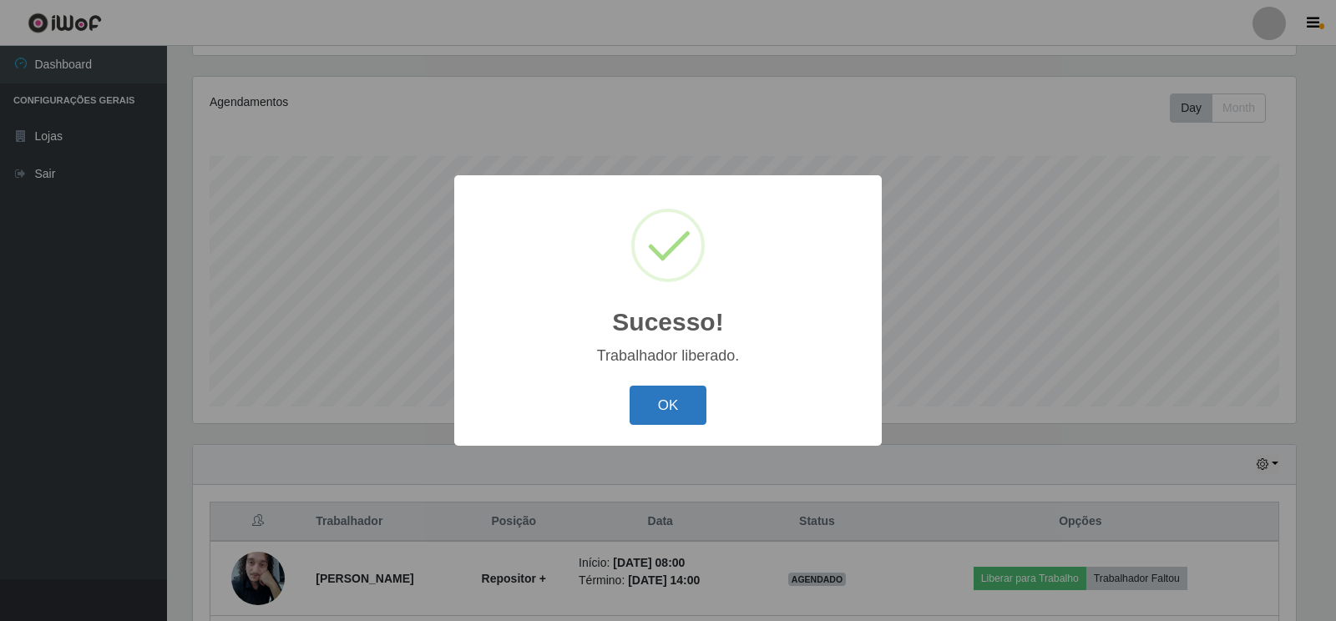
click at [695, 411] on button "OK" at bounding box center [669, 405] width 78 height 39
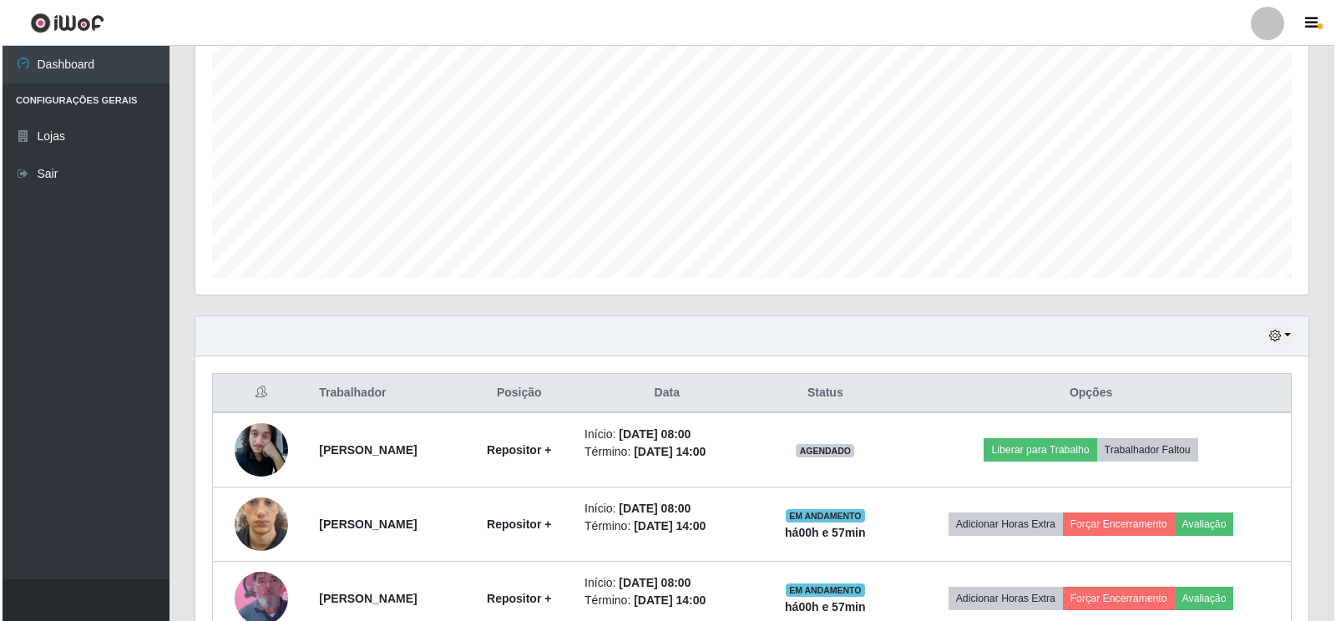
scroll to position [608, 0]
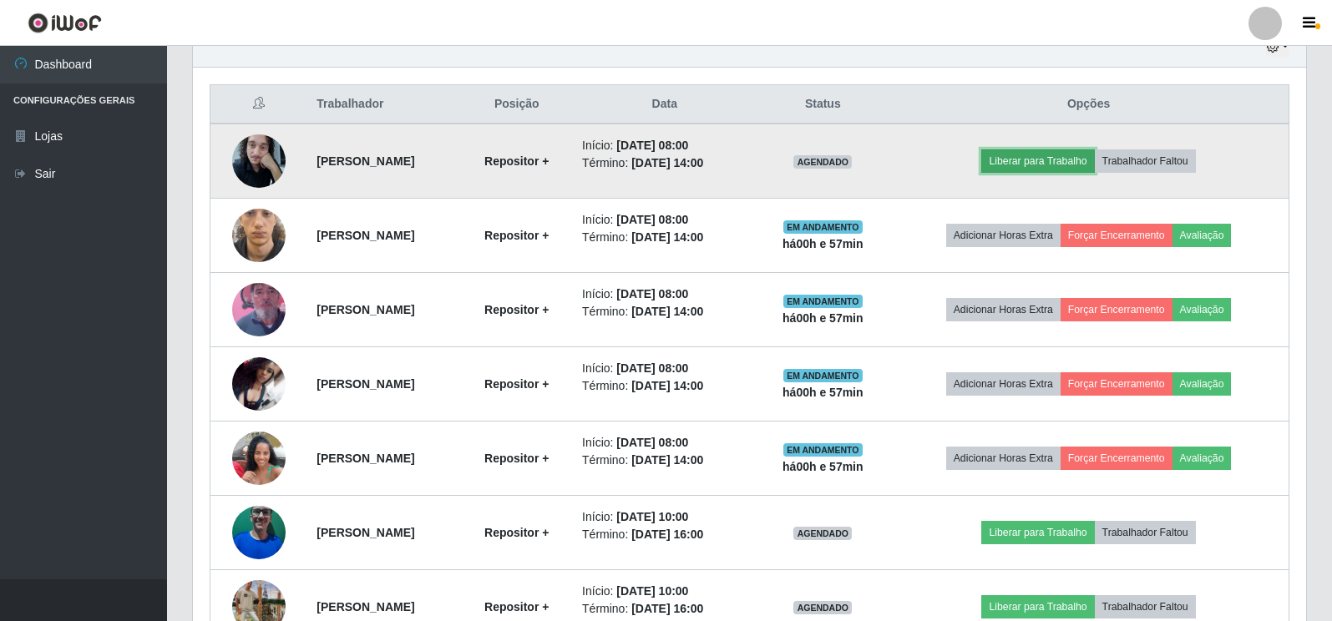
click at [1089, 164] on button "Liberar para Trabalho" at bounding box center [1037, 160] width 113 height 23
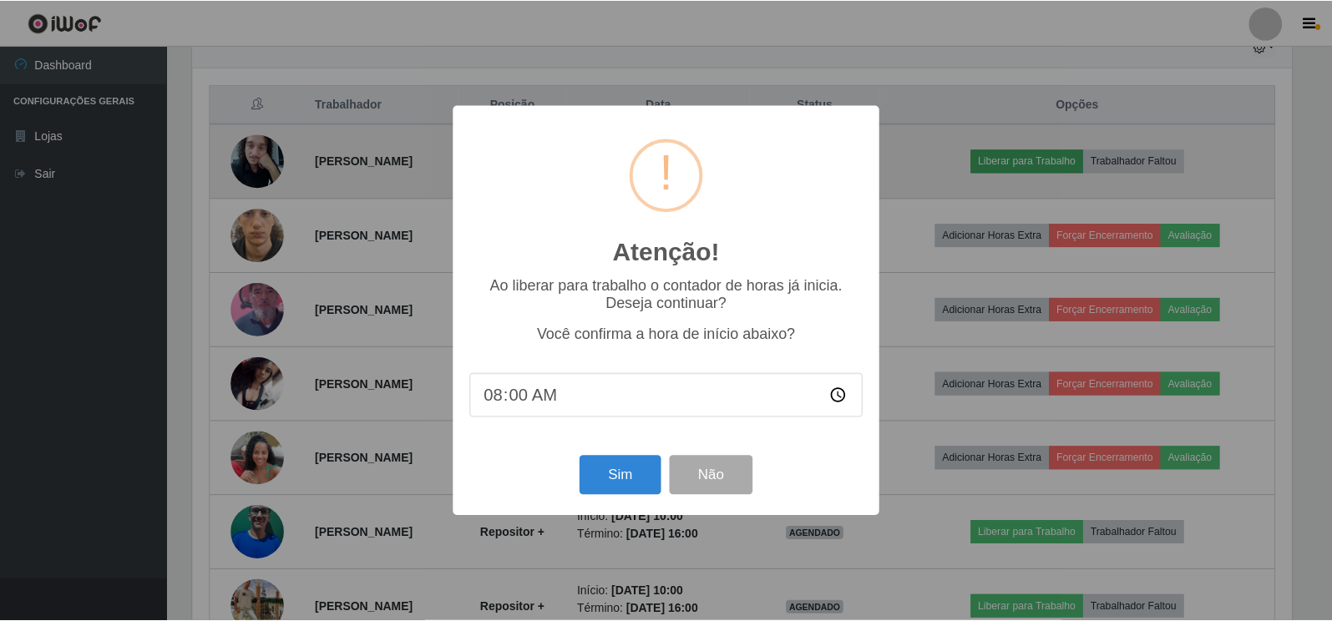
scroll to position [347, 1103]
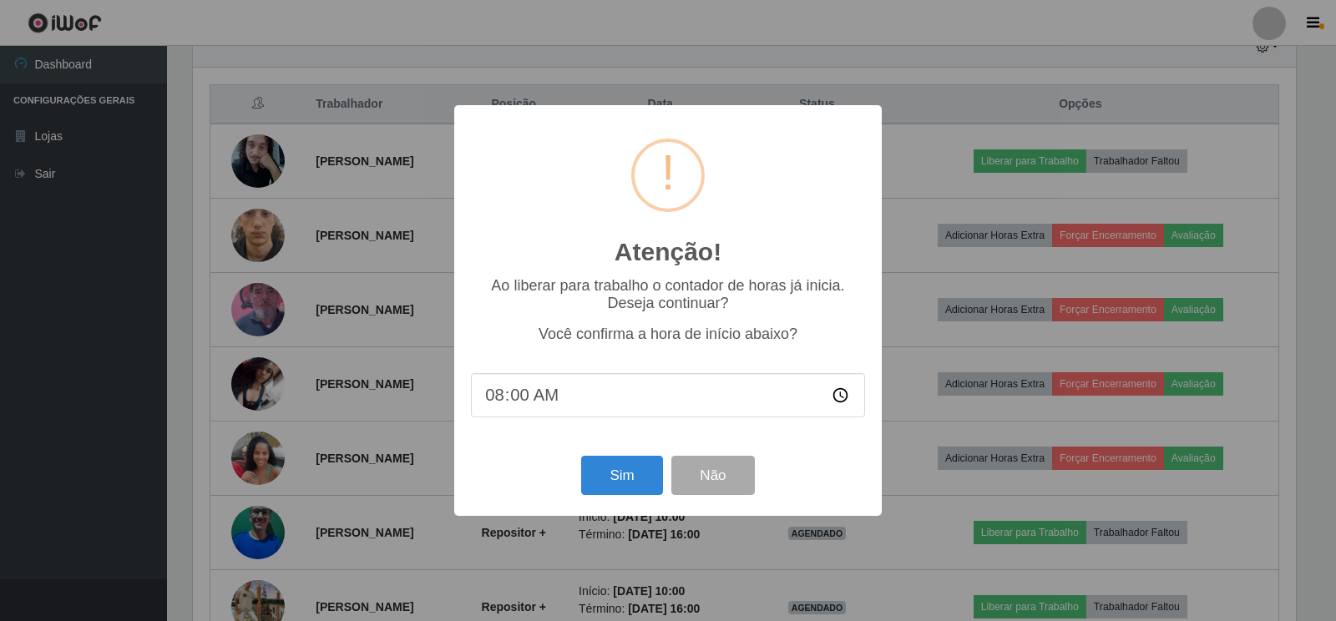
click at [540, 404] on input "08:00" at bounding box center [668, 395] width 394 height 44
click at [633, 486] on button "Sim" at bounding box center [621, 475] width 81 height 39
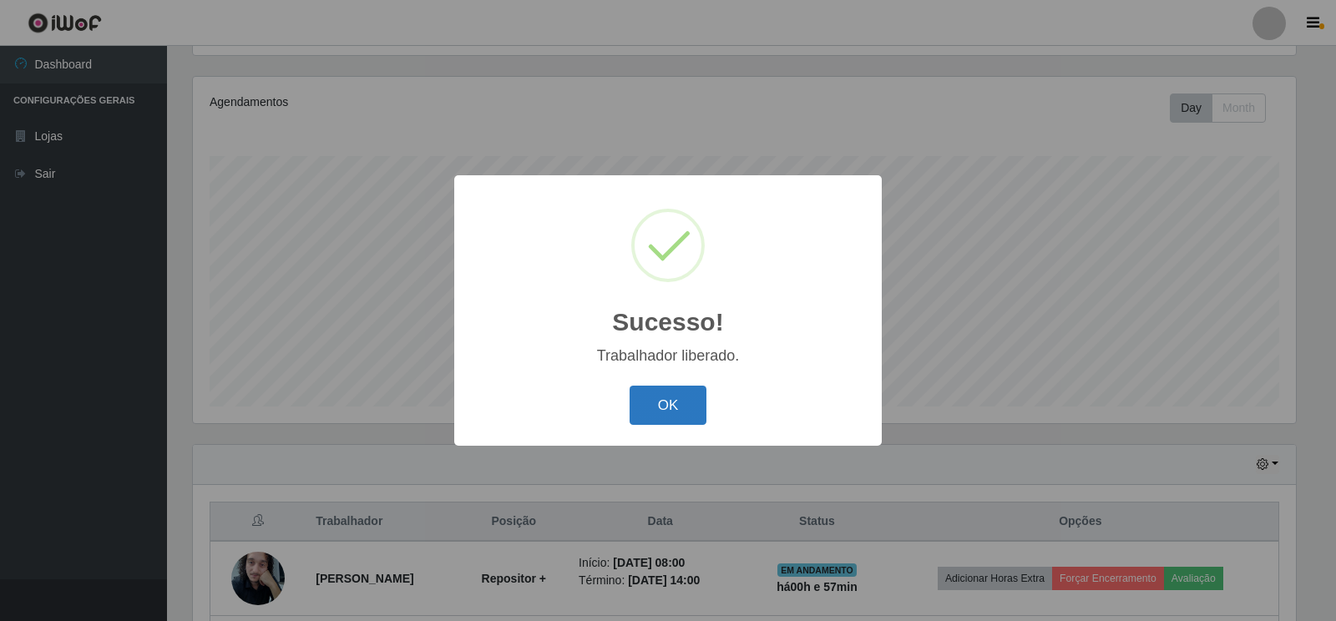
click at [683, 397] on button "OK" at bounding box center [669, 405] width 78 height 39
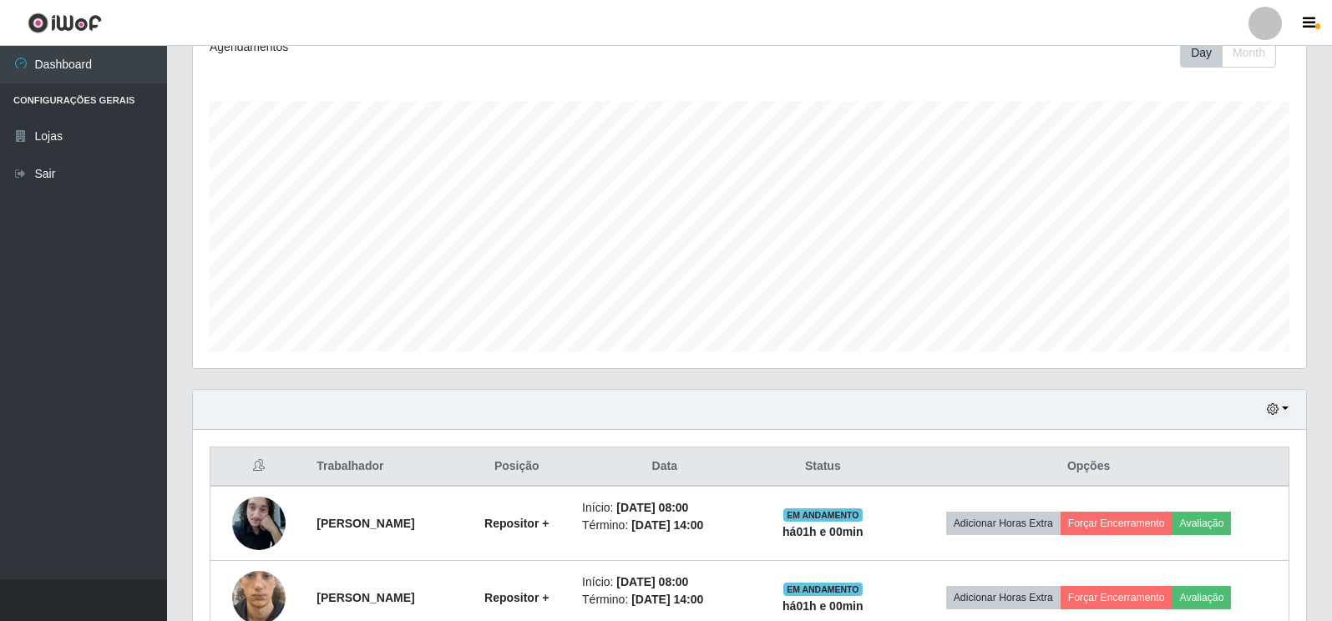
scroll to position [190, 0]
